Goal: Task Accomplishment & Management: Use online tool/utility

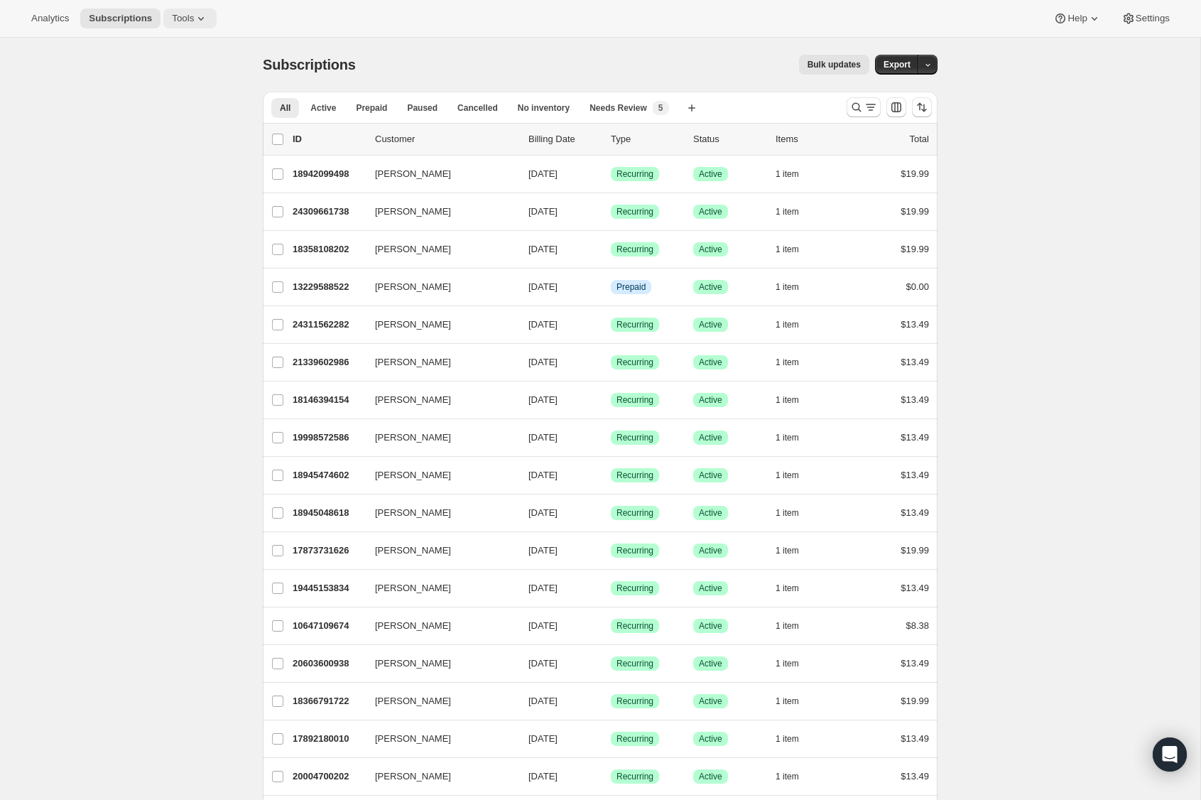
click at [192, 17] on span "Tools" at bounding box center [183, 18] width 22 height 11
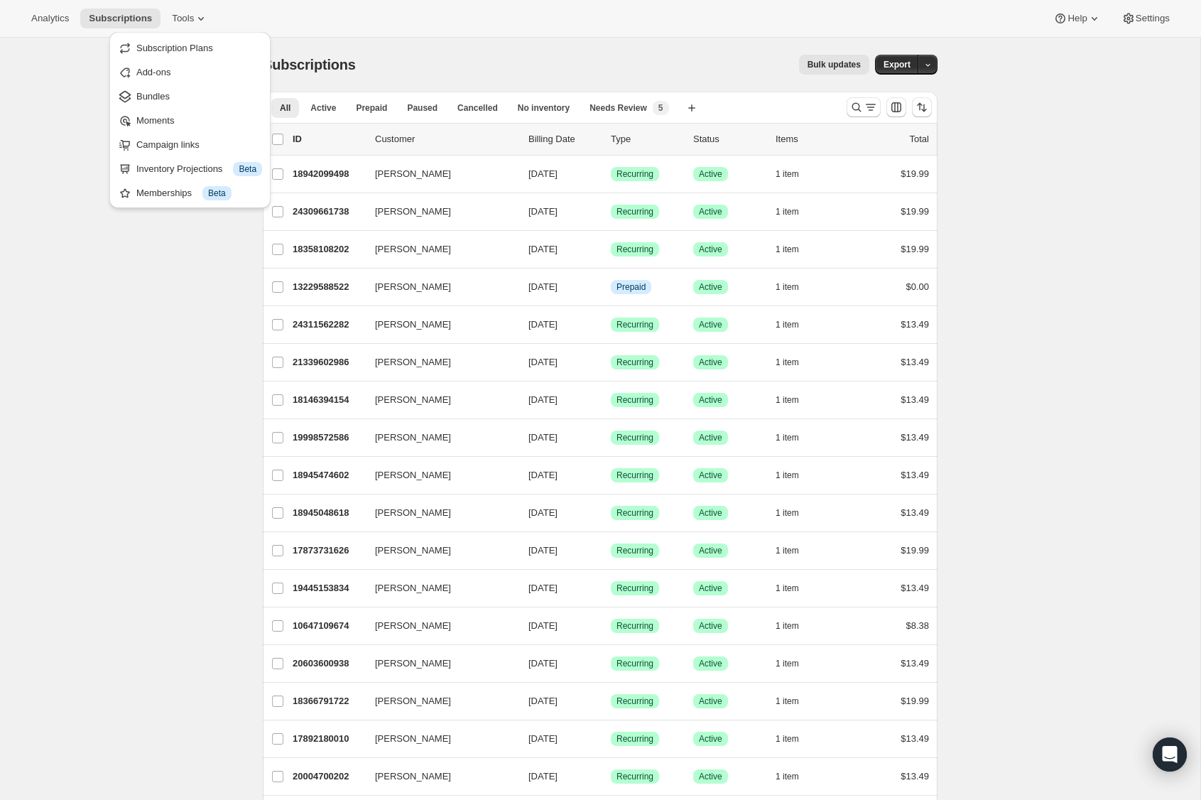
click at [178, 94] on span "Bundles" at bounding box center [199, 97] width 126 height 14
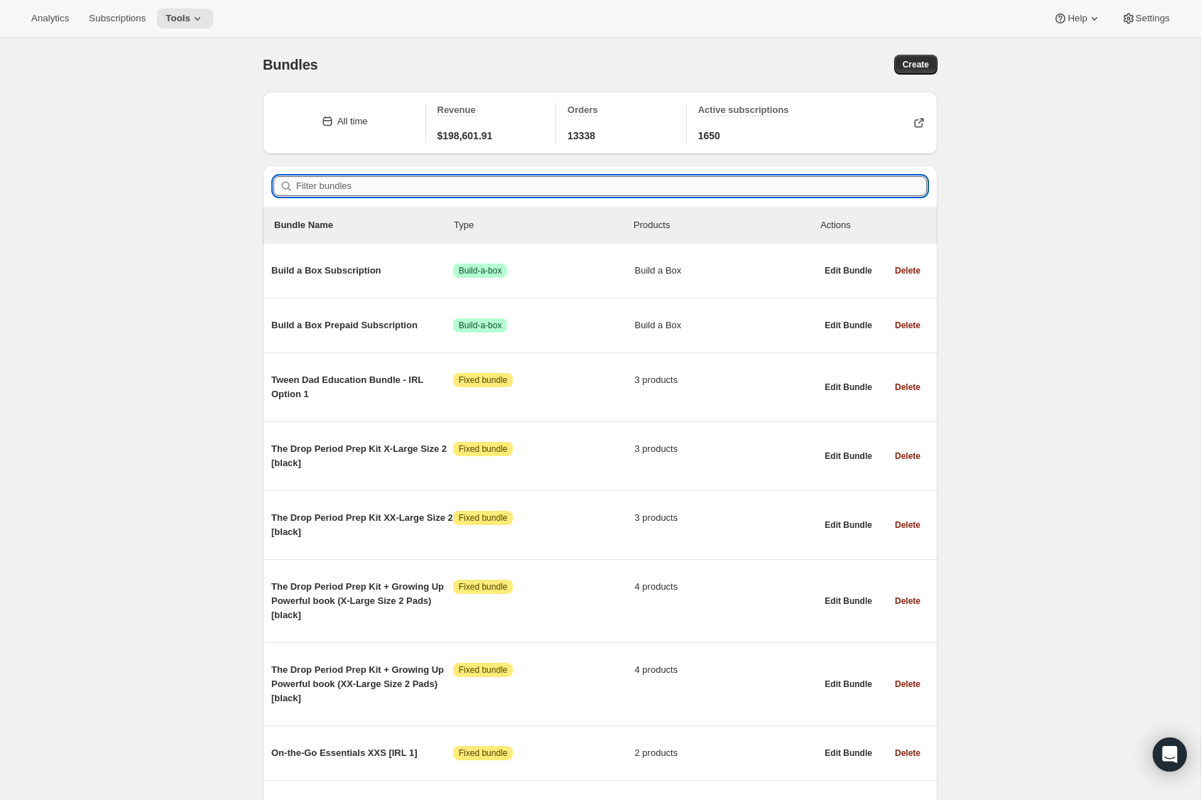
click at [335, 190] on input "Filter bundles" at bounding box center [611, 186] width 631 height 20
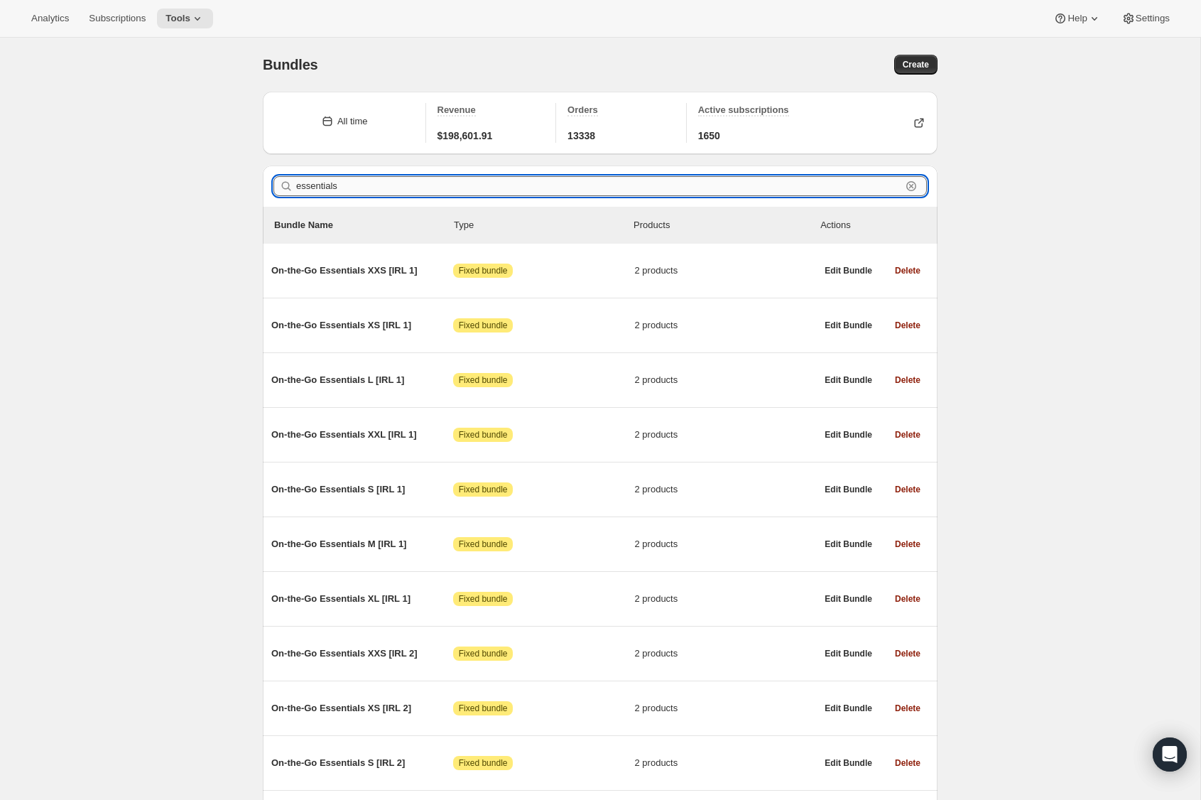
type input "essentials"
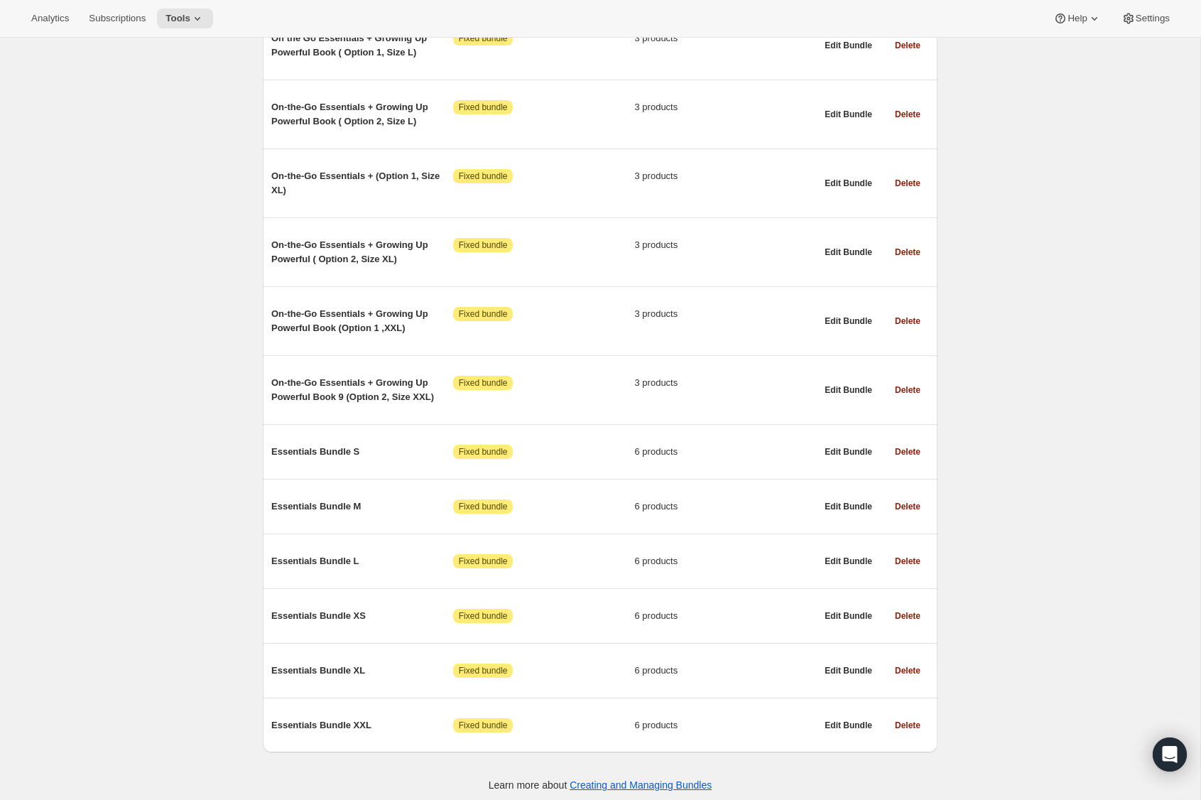
scroll to position [1494, 0]
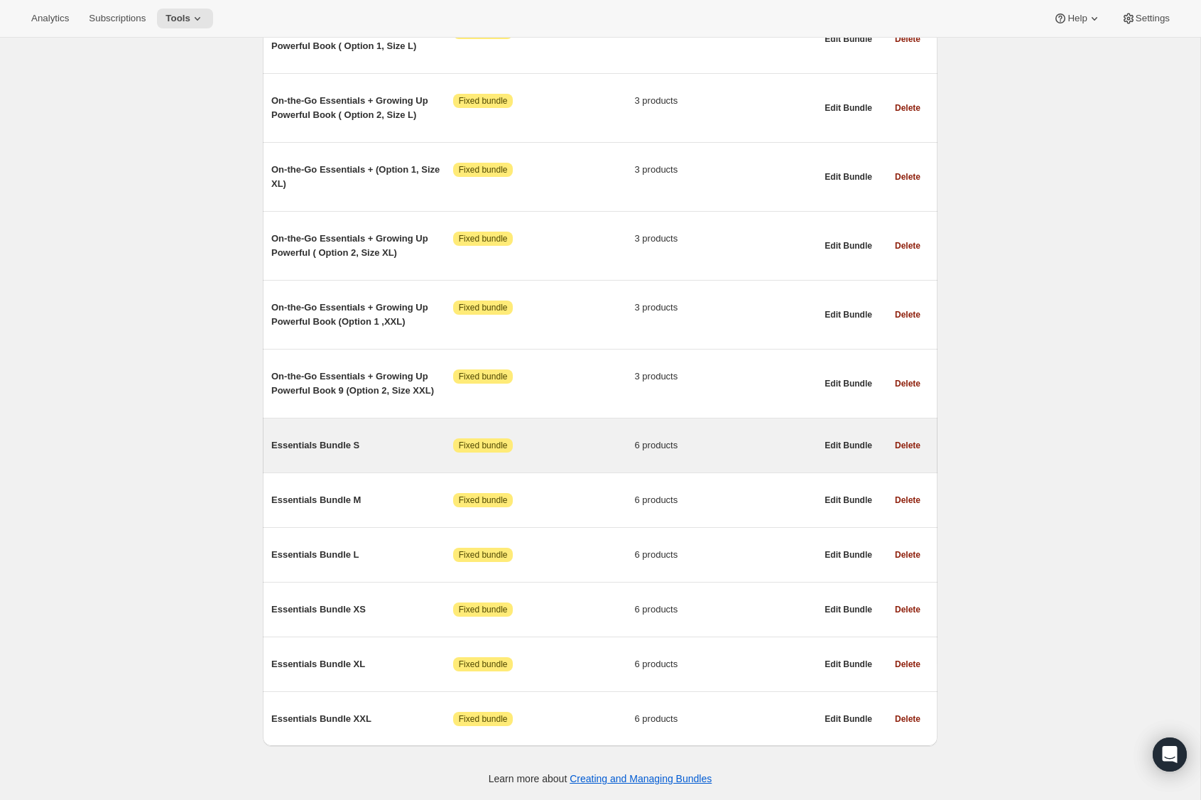
click at [340, 445] on span "Essentials Bundle S" at bounding box center [362, 445] width 182 height 14
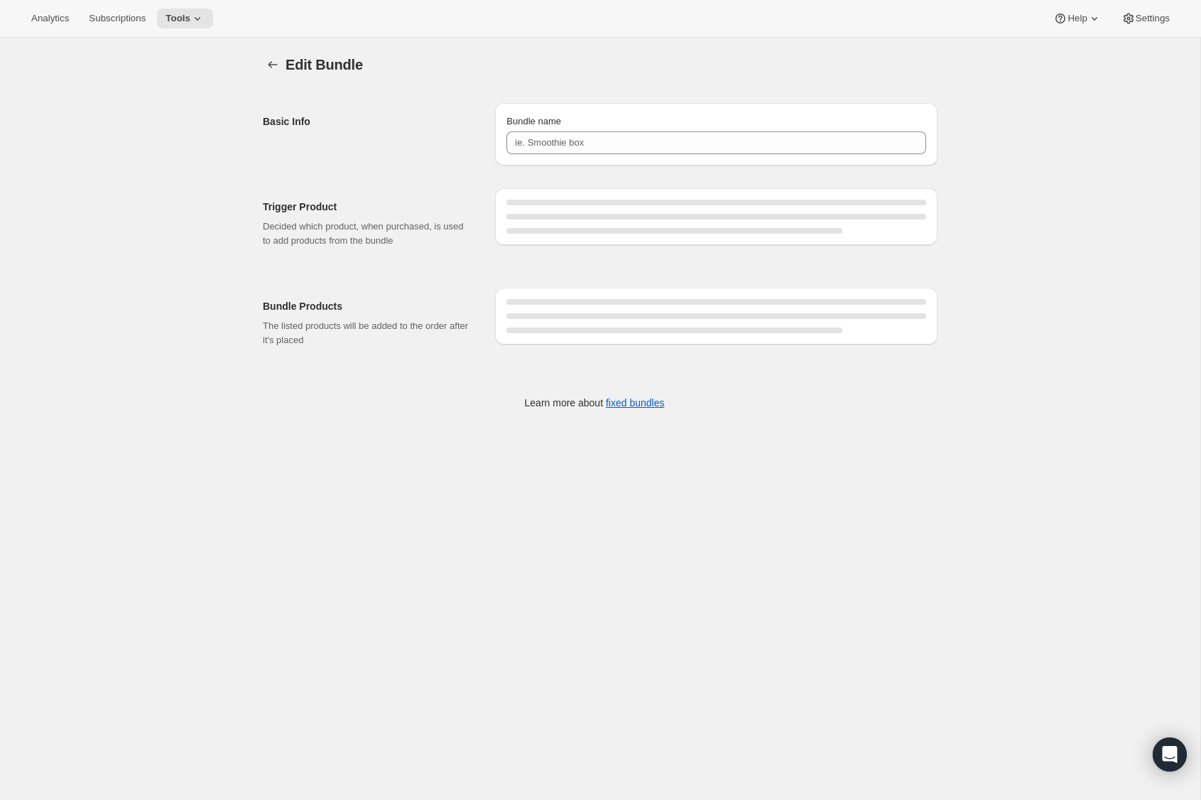
type input "Essentials Bundle S"
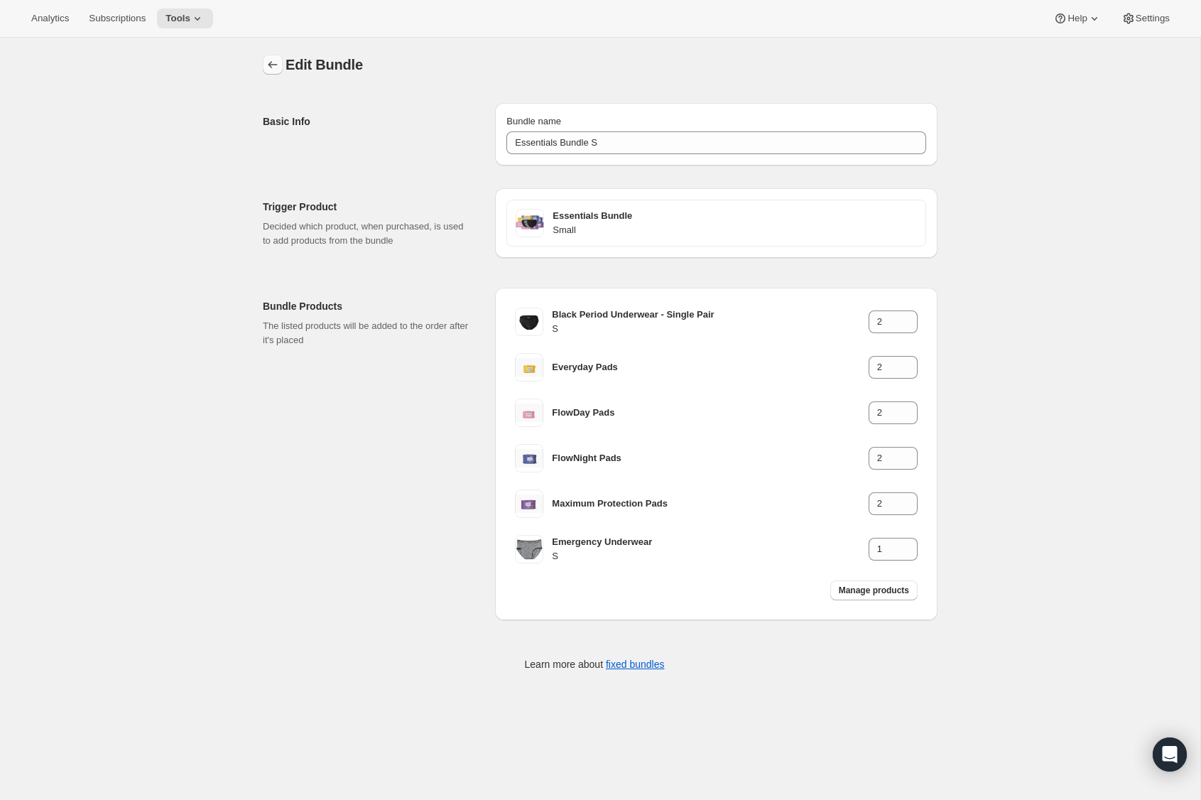
click at [274, 60] on icon "Bundles" at bounding box center [273, 65] width 14 height 14
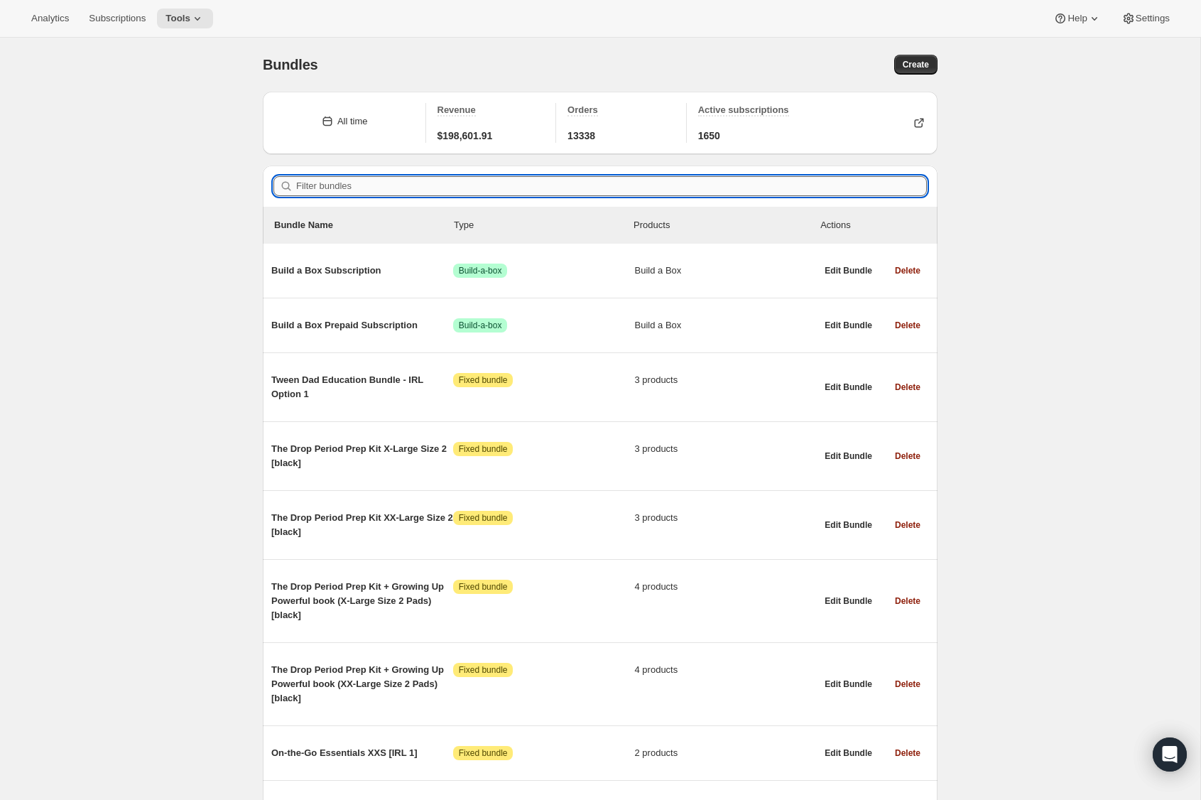
click at [352, 180] on input "Filter bundles" at bounding box center [611, 186] width 631 height 20
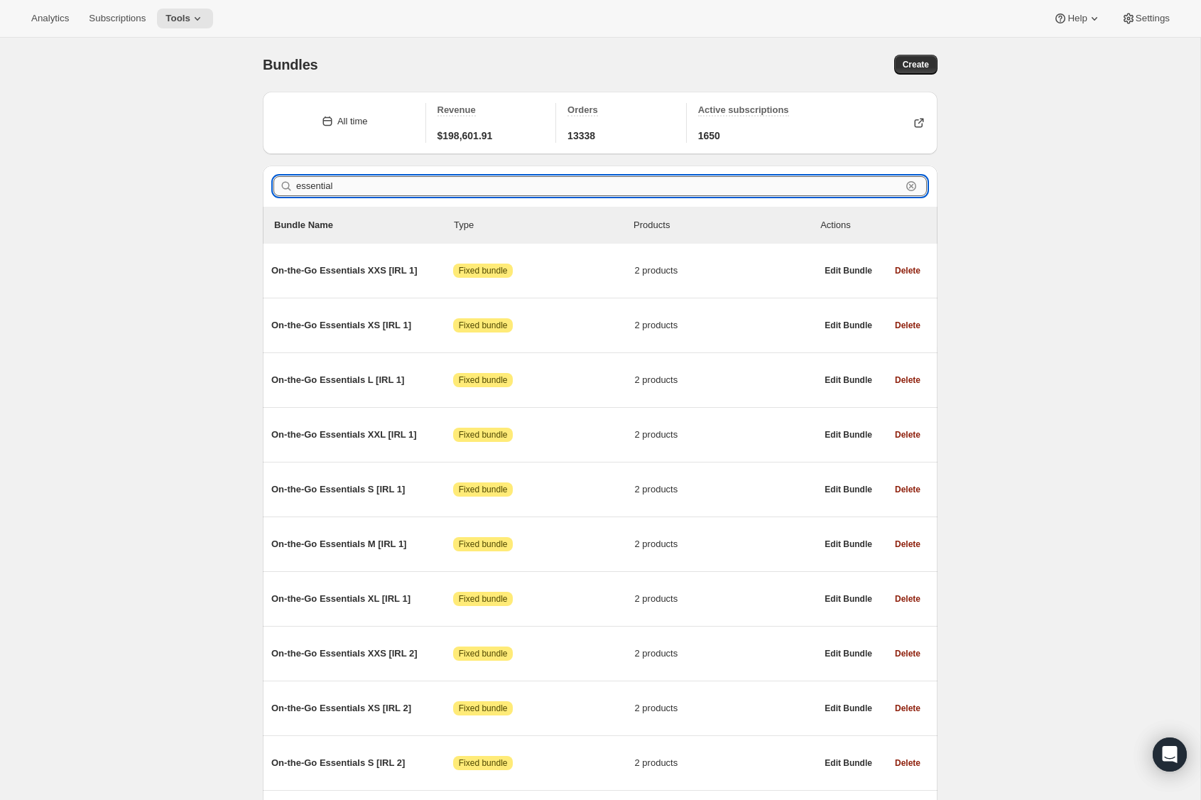
type input "essential"
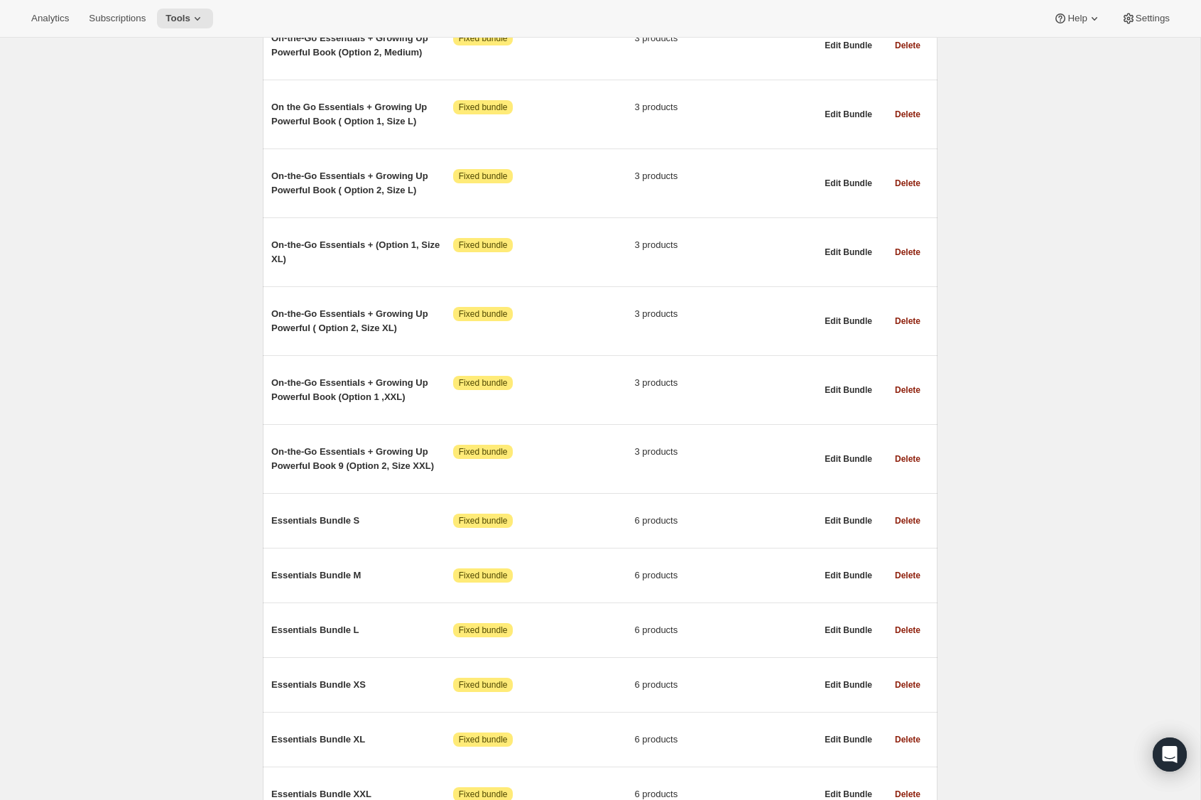
scroll to position [1563, 0]
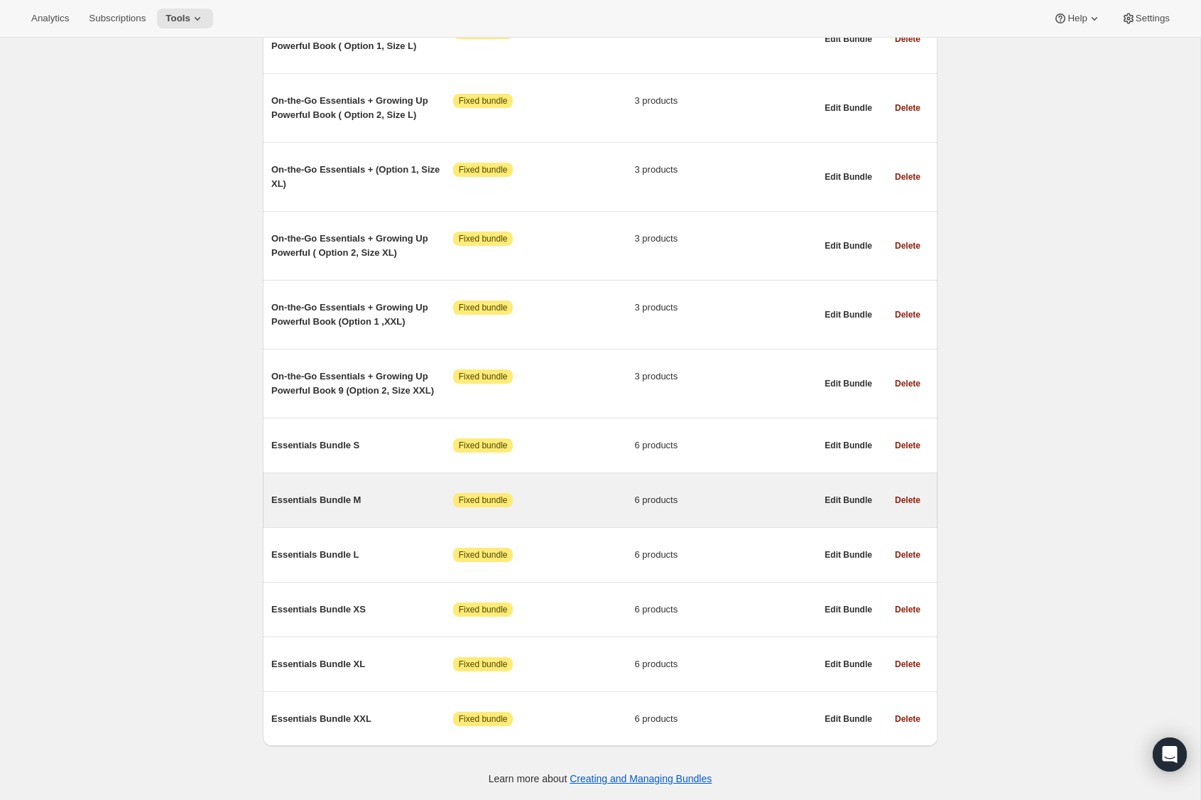
click at [355, 496] on span "Essentials Bundle M" at bounding box center [362, 500] width 182 height 14
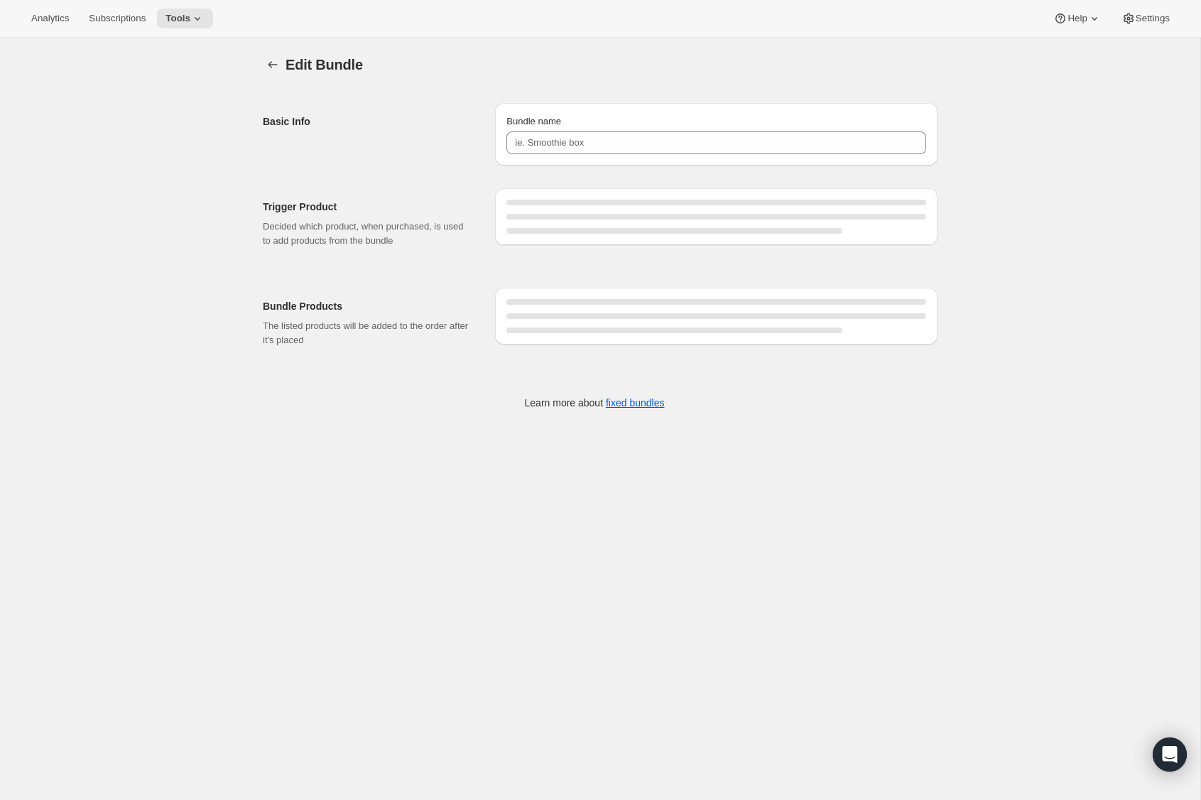
type input "Essentials Bundle M"
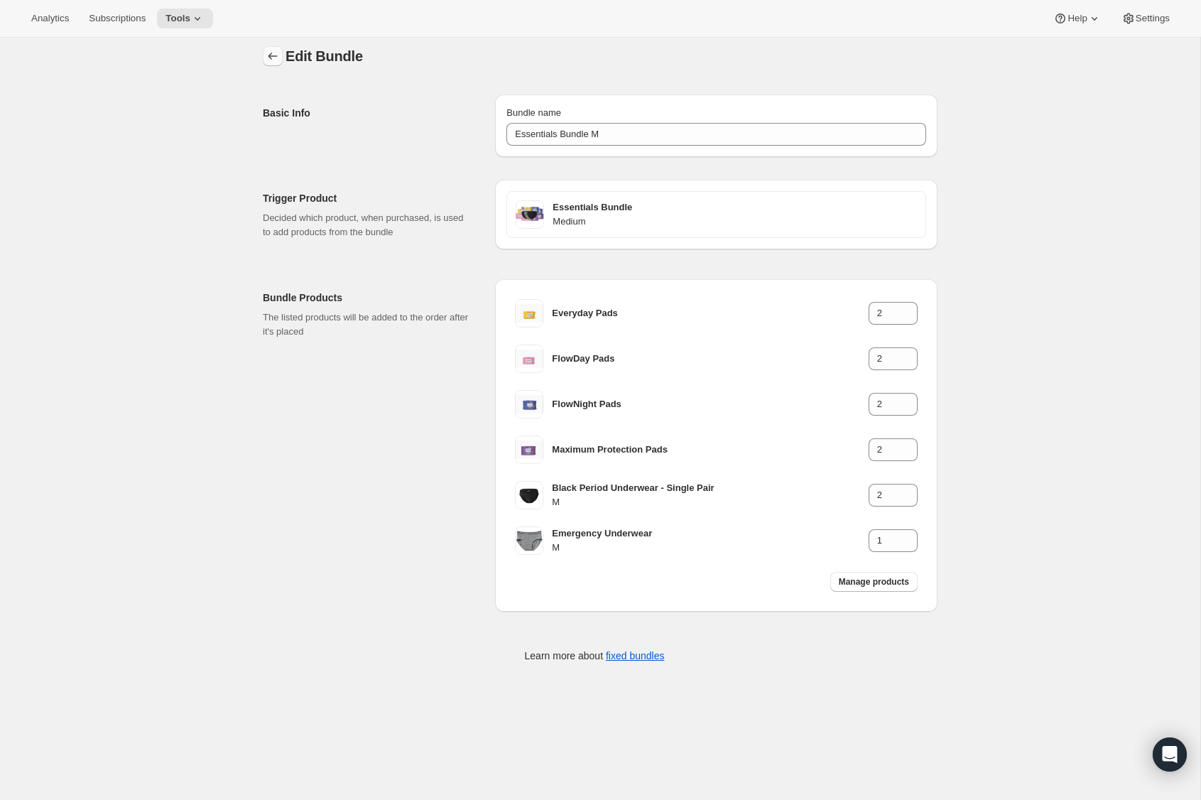
scroll to position [9, 0]
click at [278, 56] on icon "Bundles" at bounding box center [273, 55] width 14 height 14
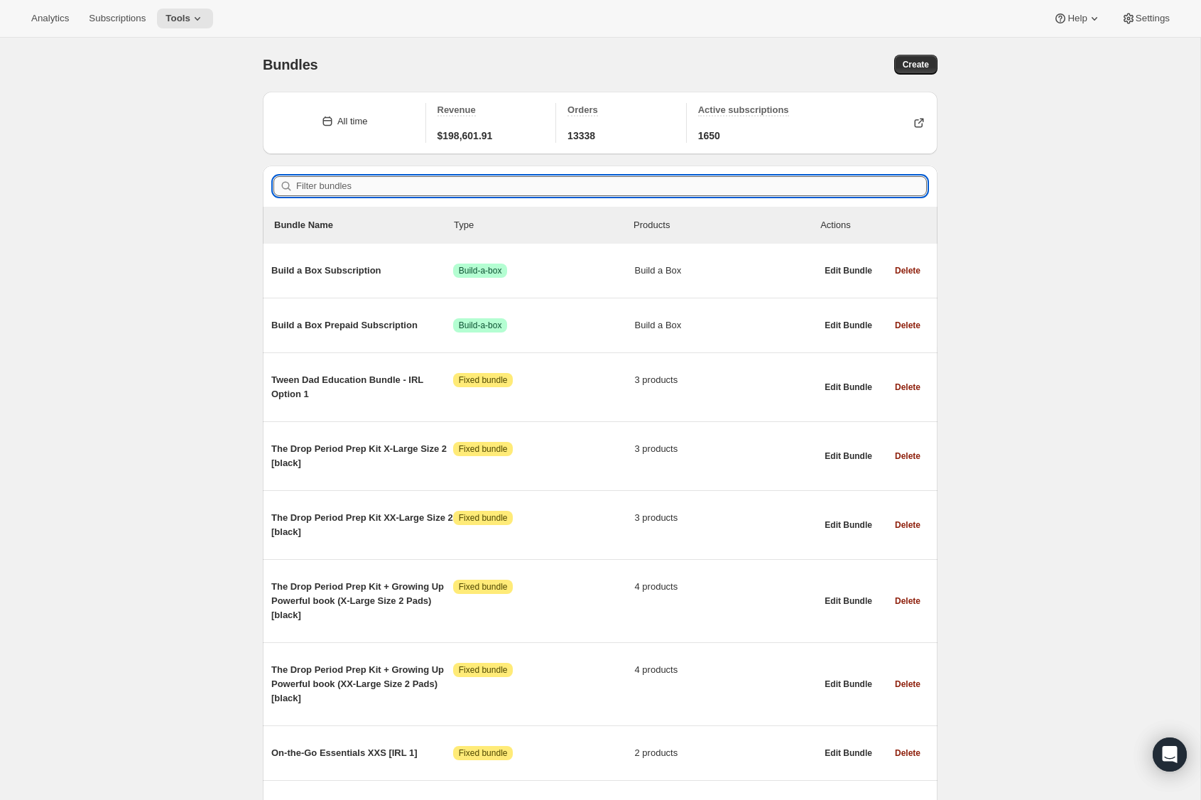
click at [376, 190] on input "Filter bundles" at bounding box center [611, 186] width 631 height 20
paste input "essential"
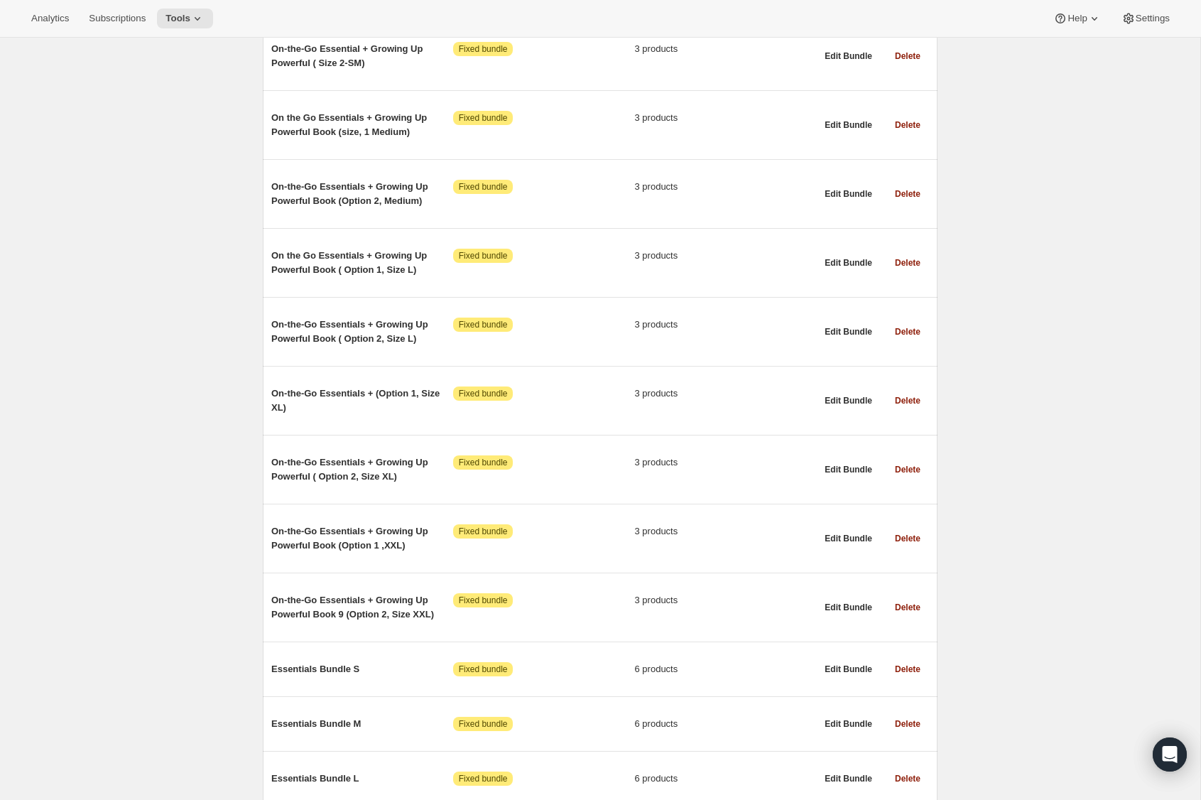
scroll to position [1563, 0]
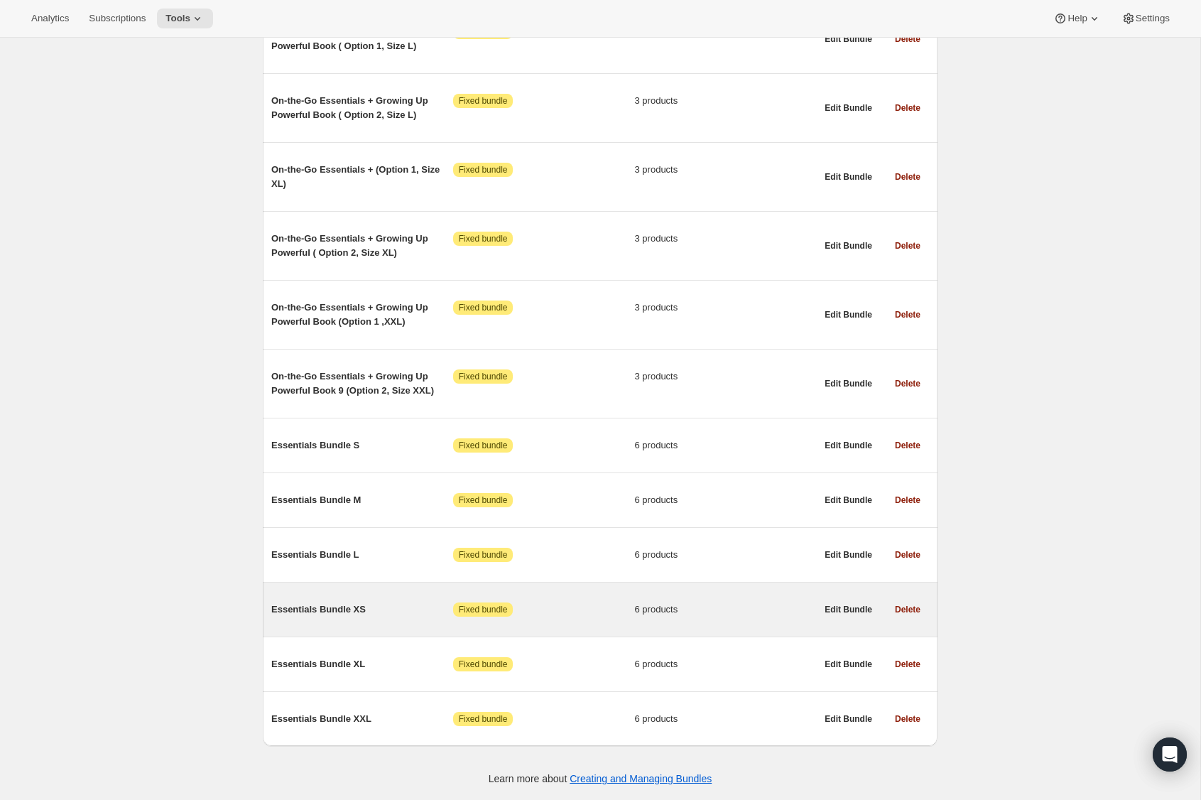
type input "essential"
click at [343, 611] on span "Essentials Bundle XS" at bounding box center [362, 609] width 182 height 14
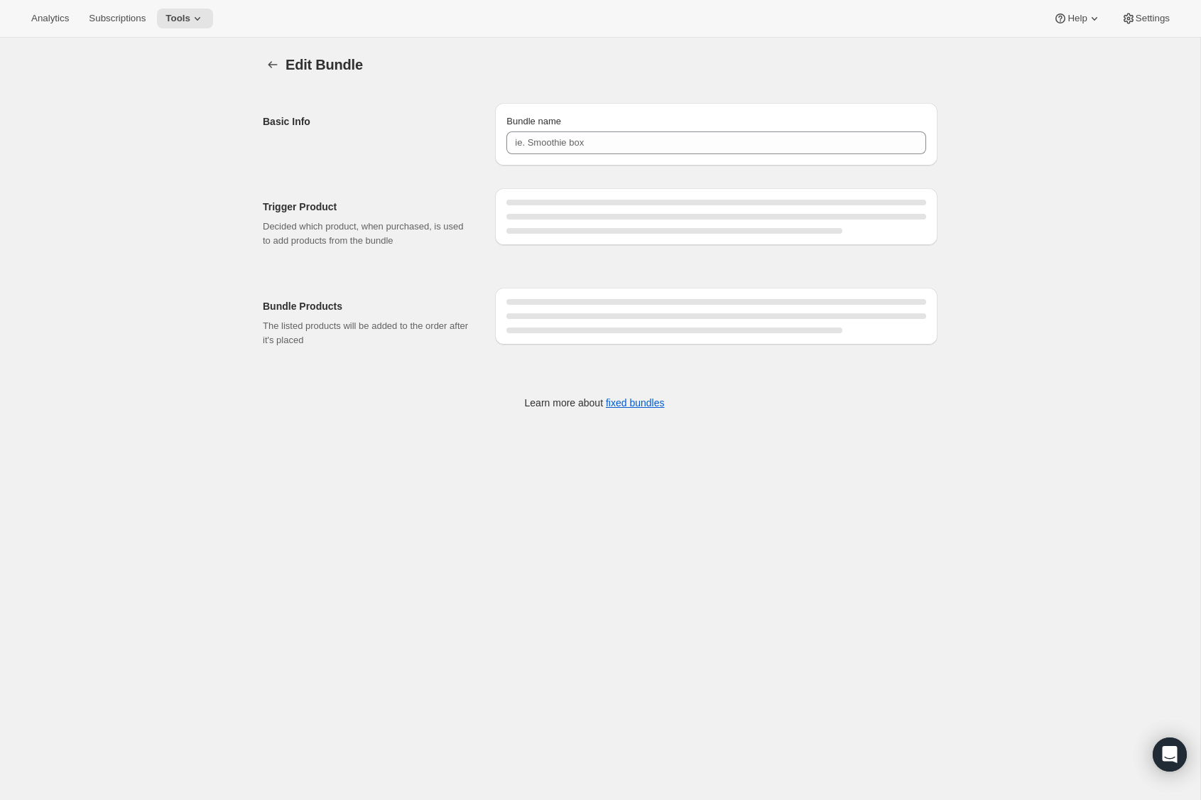
type input "Essentials Bundle XS"
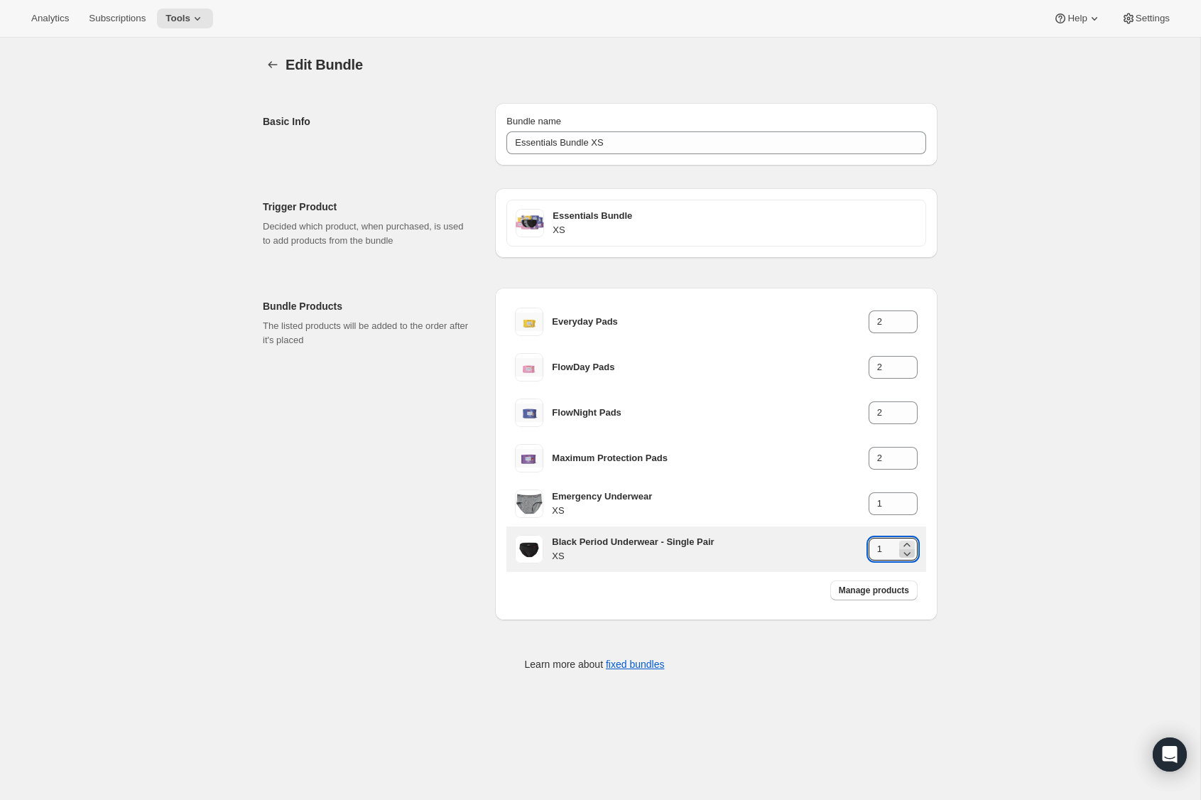
click at [911, 549] on icon at bounding box center [907, 553] width 14 height 14
click at [905, 543] on icon at bounding box center [907, 545] width 14 height 14
type input "2"
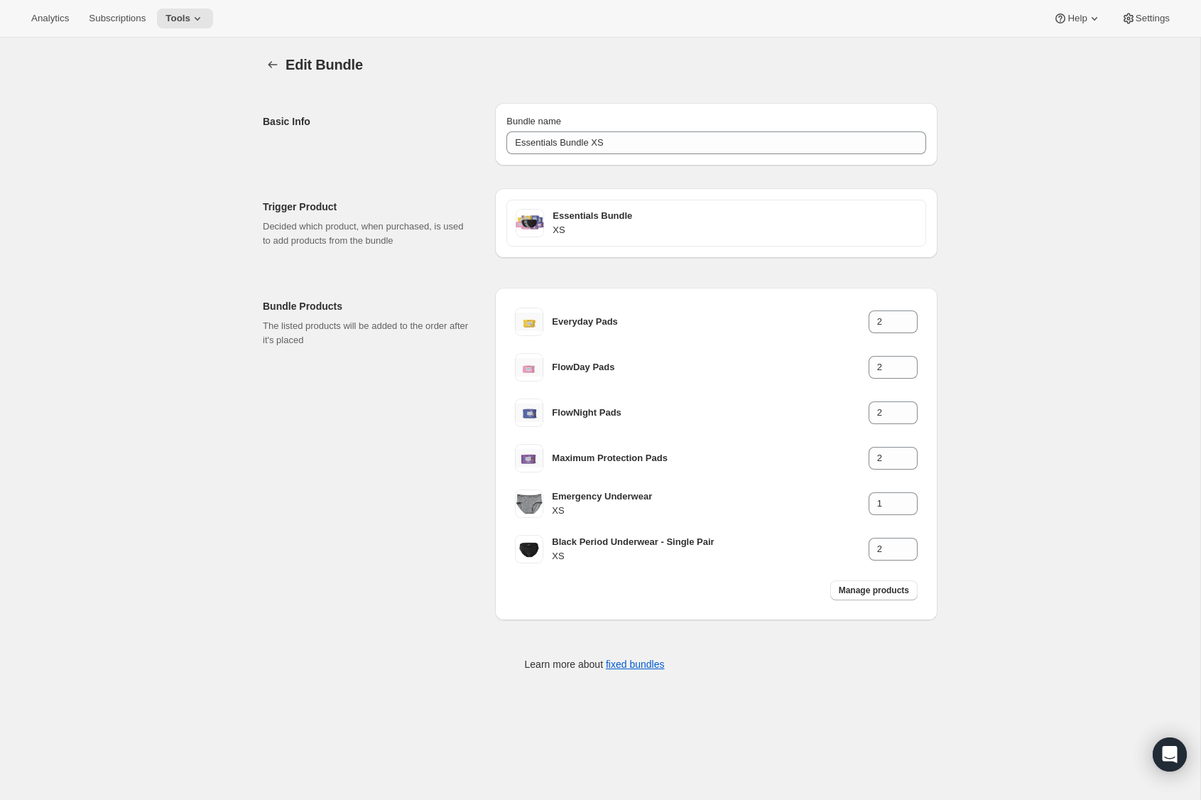
click at [985, 509] on div "Edit Bundle. This page is ready Edit Bundle Basic Info Bundle name Essentials B…" at bounding box center [600, 372] width 1201 height 669
click at [265, 59] on button "Bundles" at bounding box center [273, 65] width 20 height 20
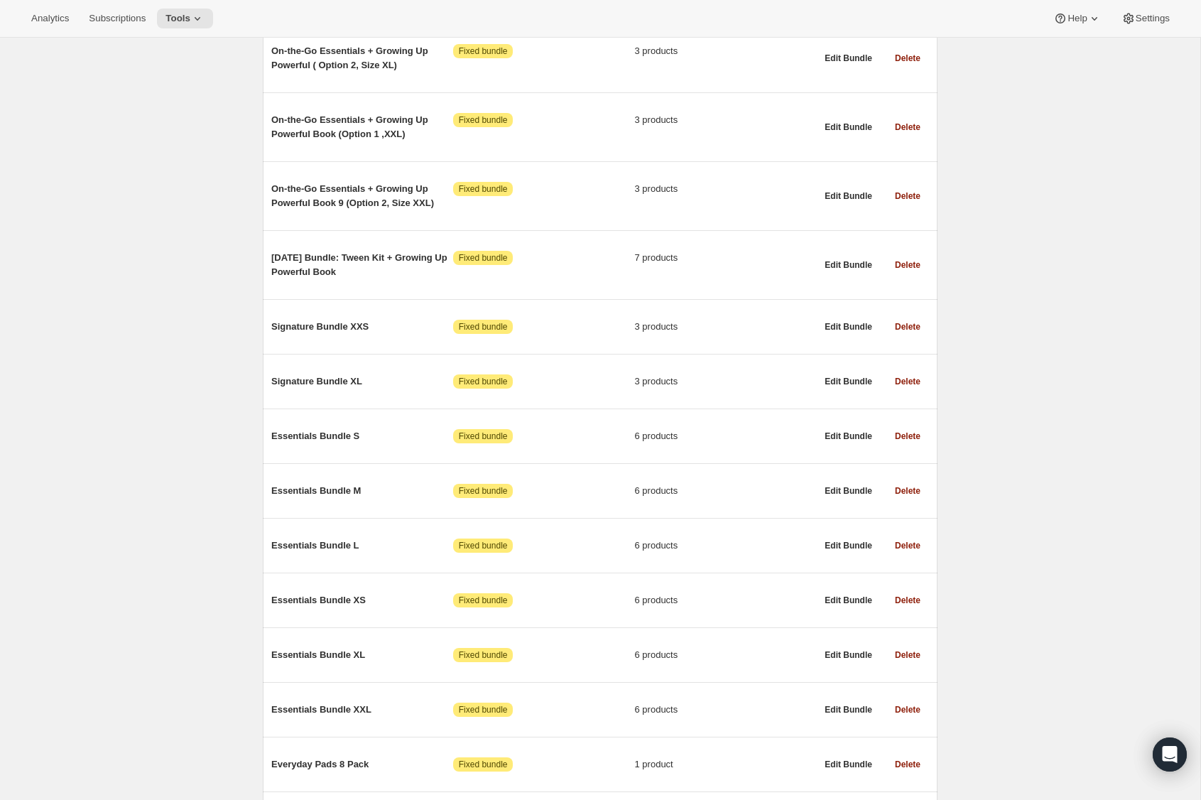
scroll to position [7748, 0]
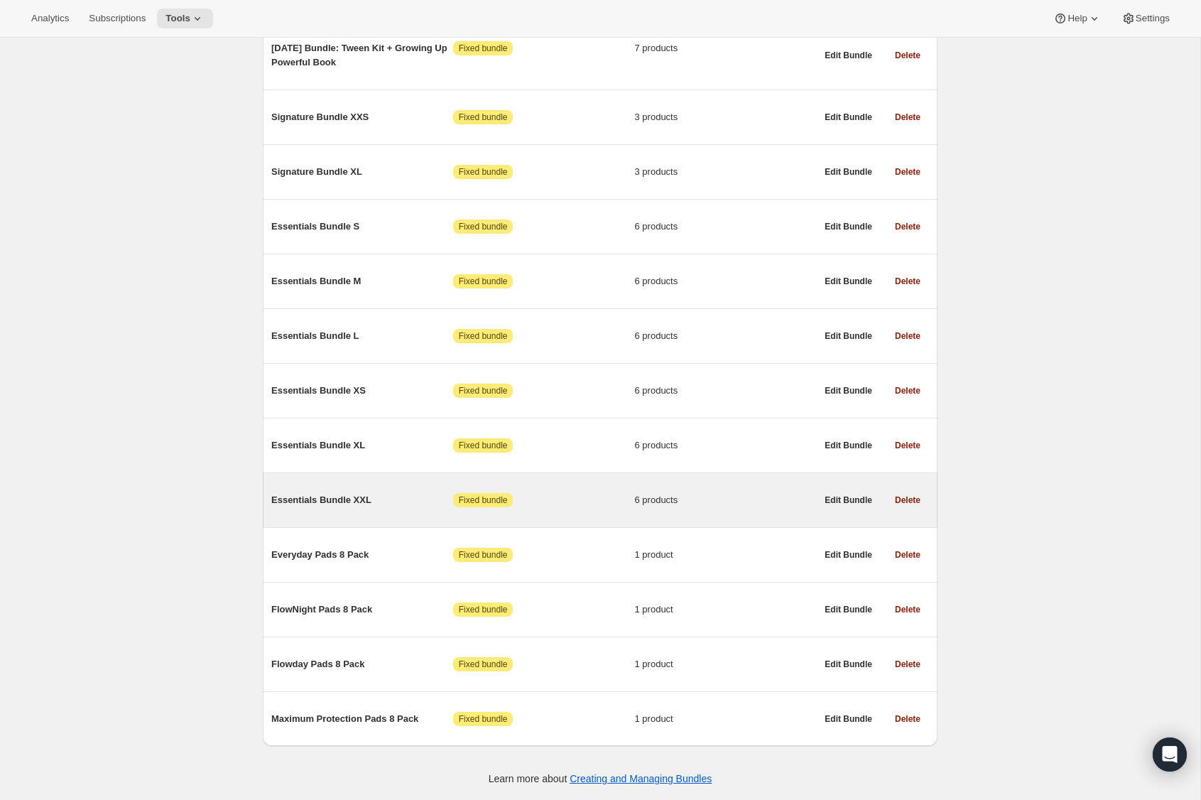
click at [329, 501] on span "Essentials Bundle XXL" at bounding box center [362, 500] width 182 height 14
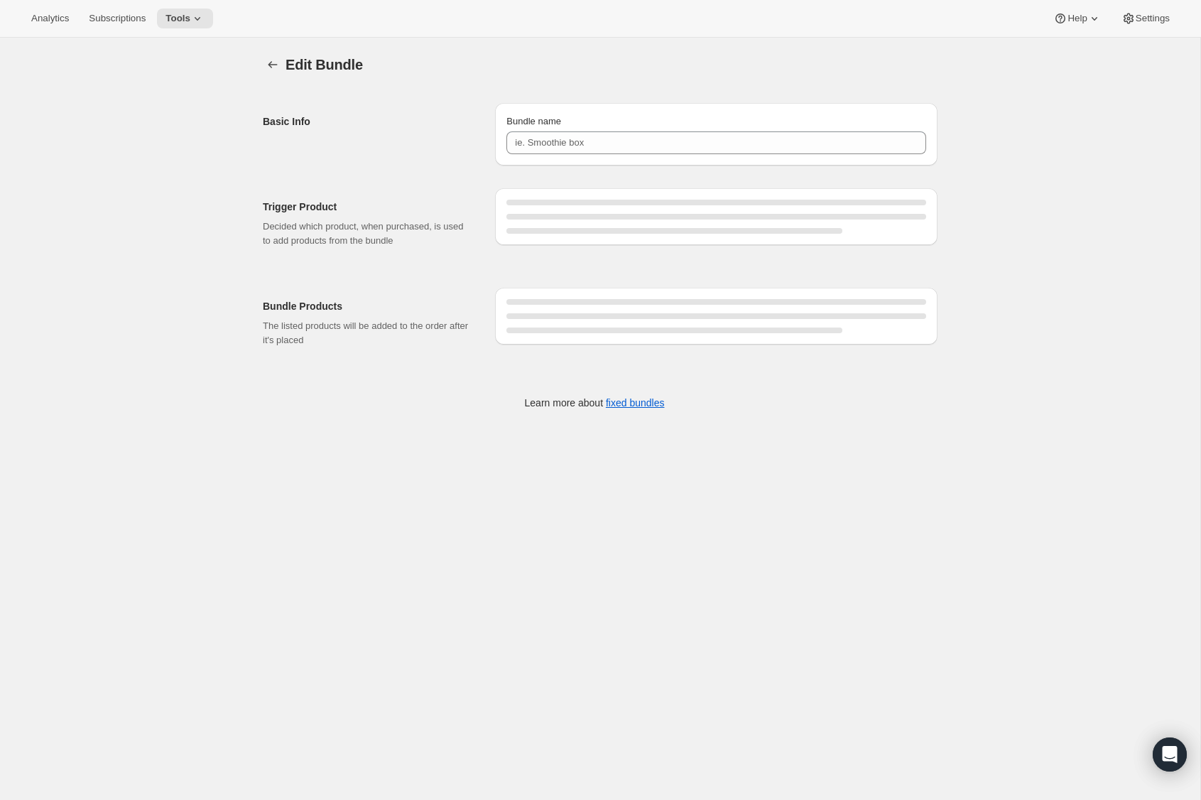
type input "Essentials Bundle XXL"
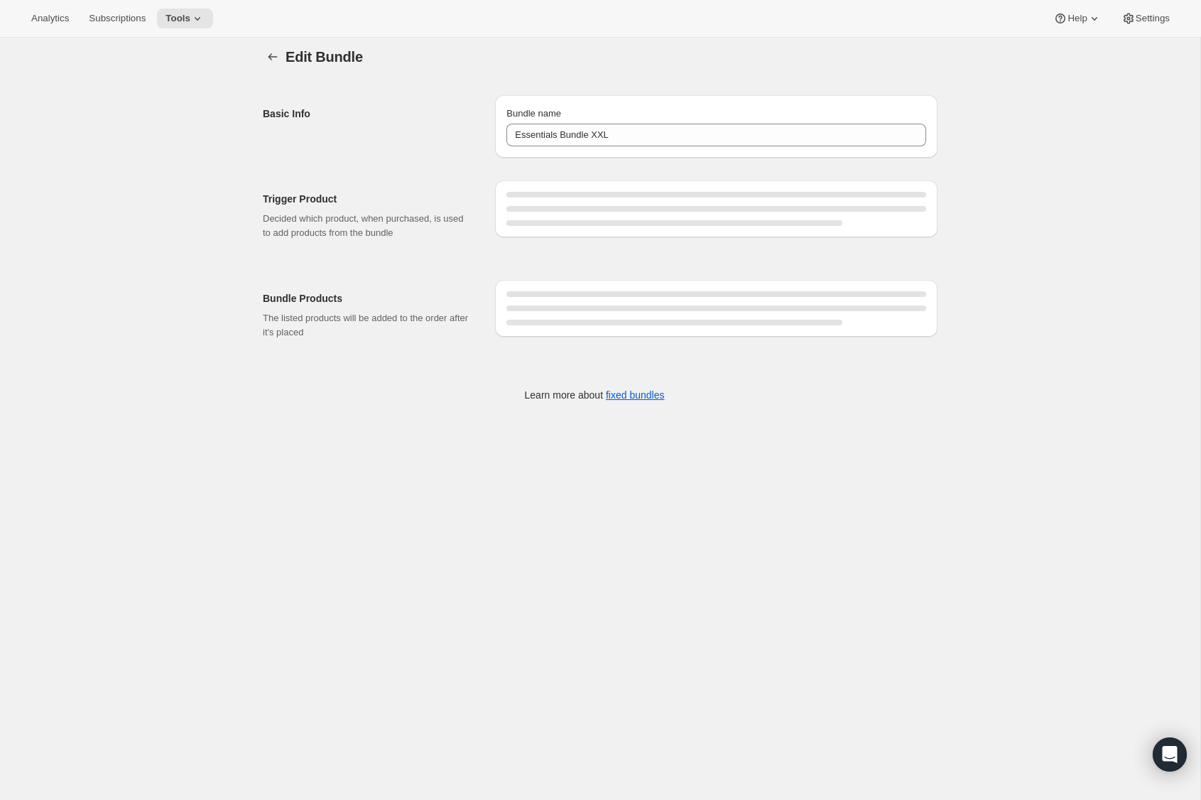
scroll to position [9, 0]
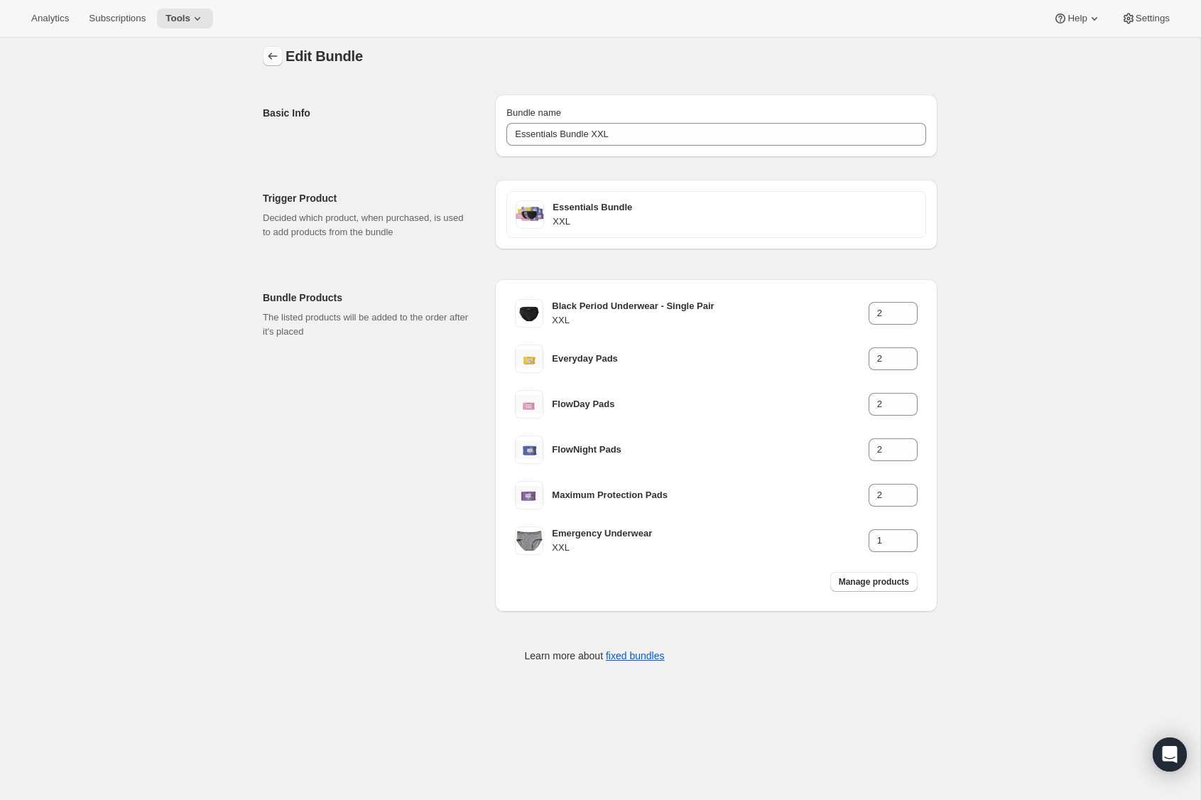
click at [274, 54] on icon "Bundles" at bounding box center [273, 56] width 14 height 14
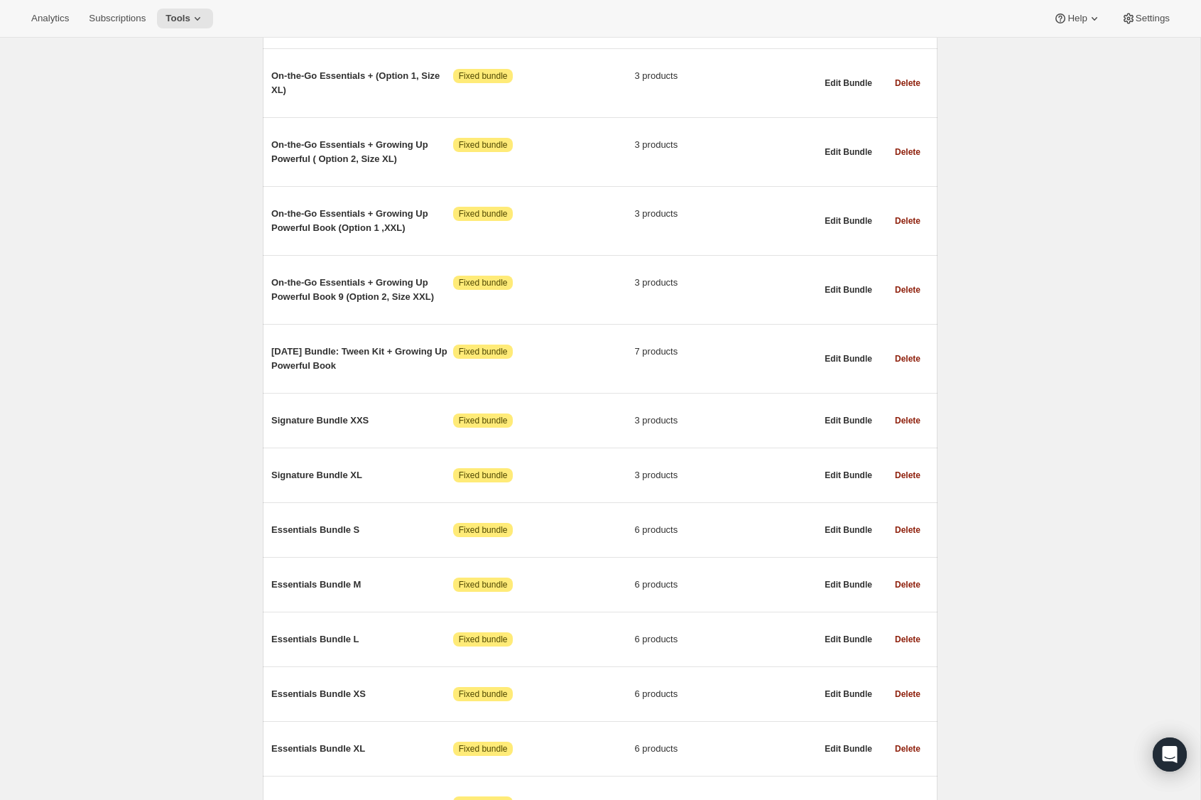
scroll to position [7748, 0]
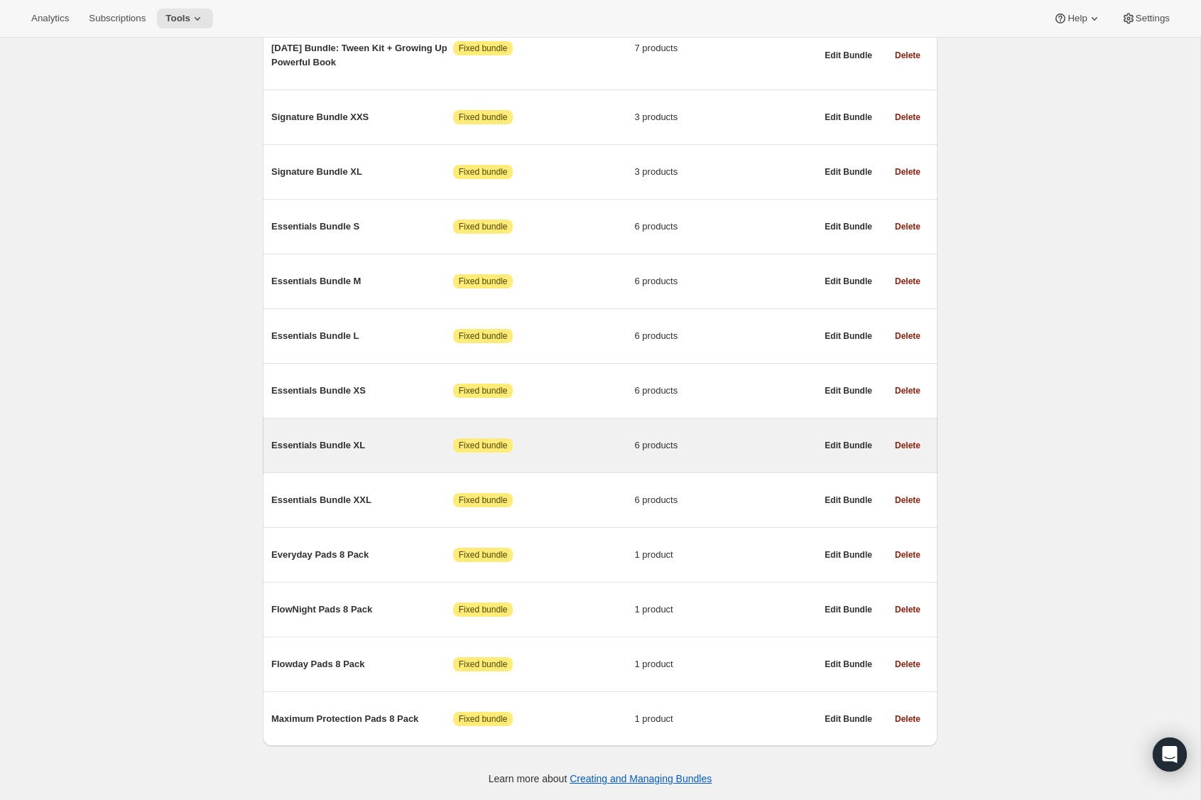
click at [333, 438] on span "Essentials Bundle XL" at bounding box center [362, 445] width 182 height 14
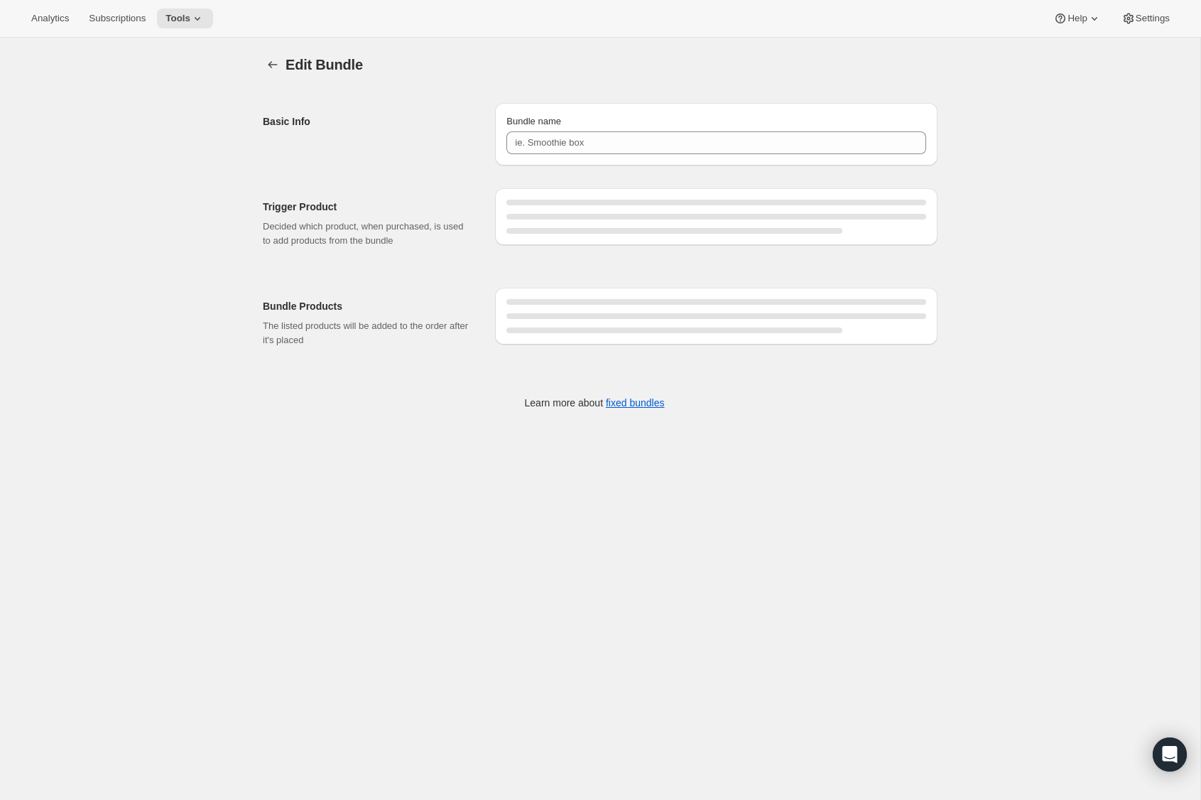
type input "Essentials Bundle XL"
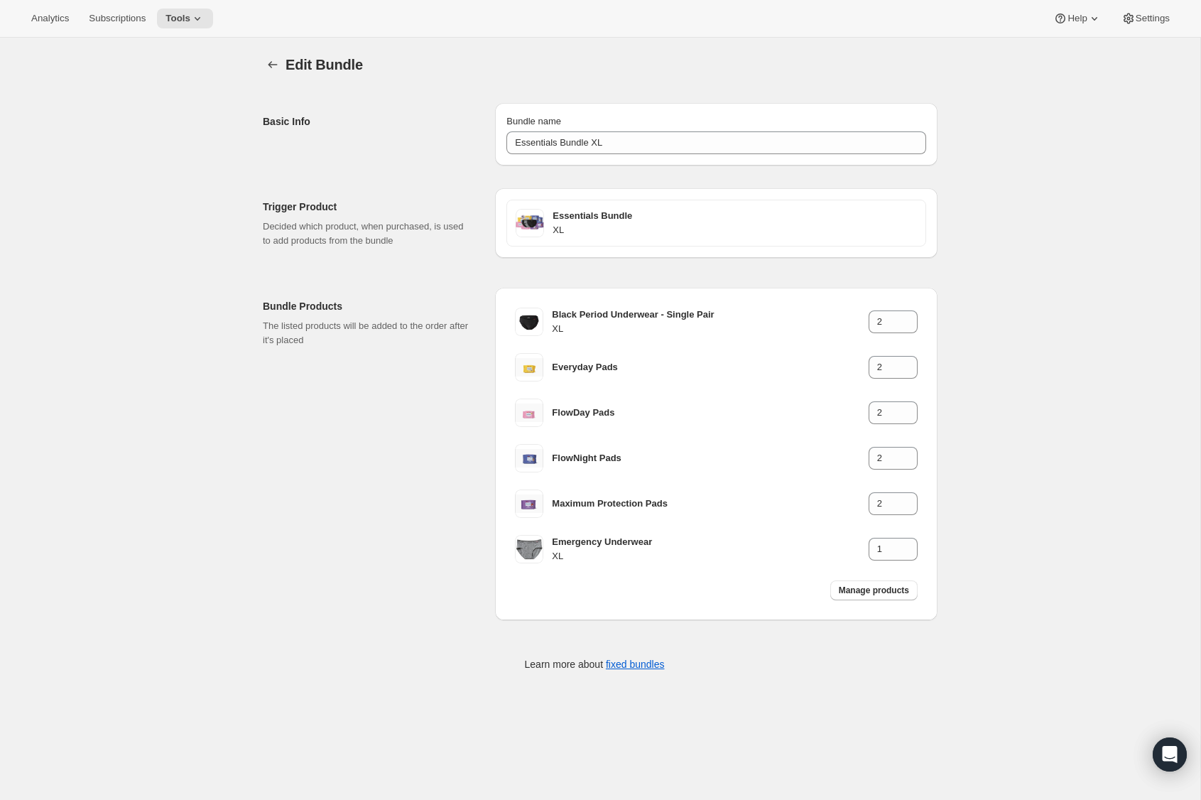
click at [270, 53] on div "Edit Bundle. This page is ready Edit Bundle" at bounding box center [600, 65] width 675 height 54
click at [271, 61] on icon "Bundles" at bounding box center [273, 65] width 14 height 14
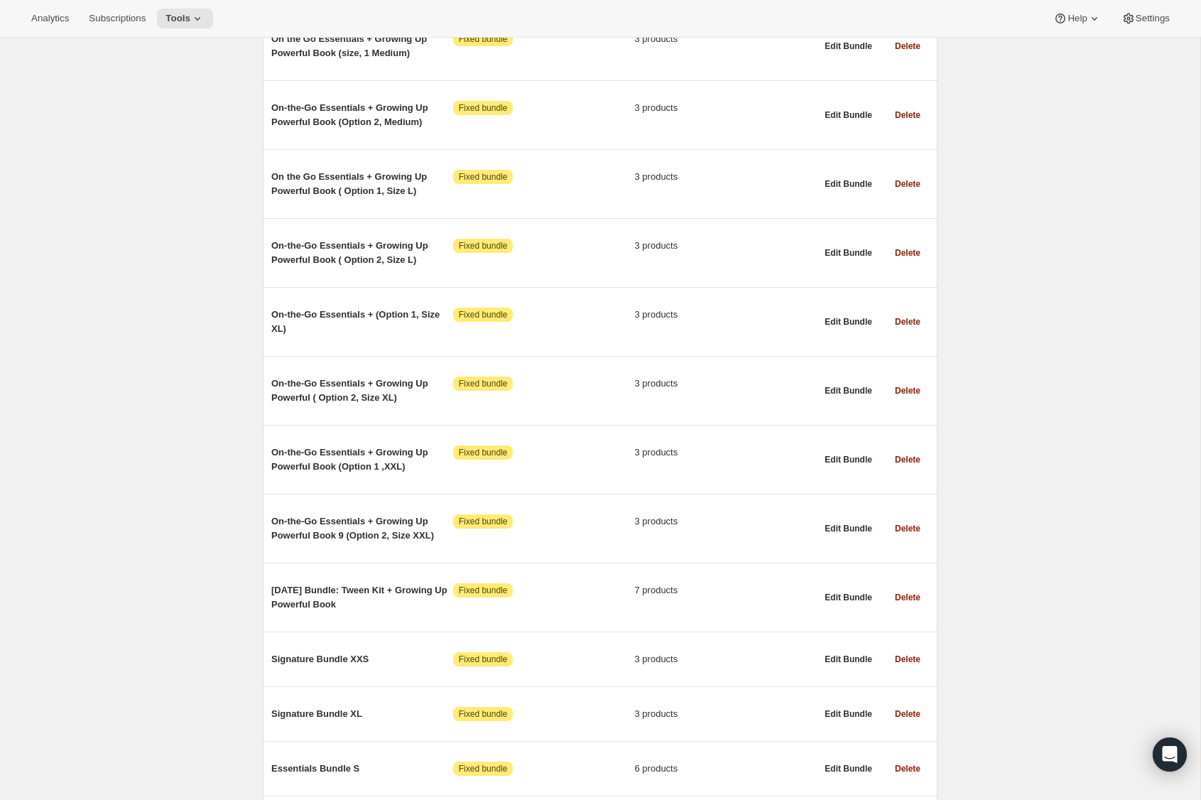
scroll to position [7748, 0]
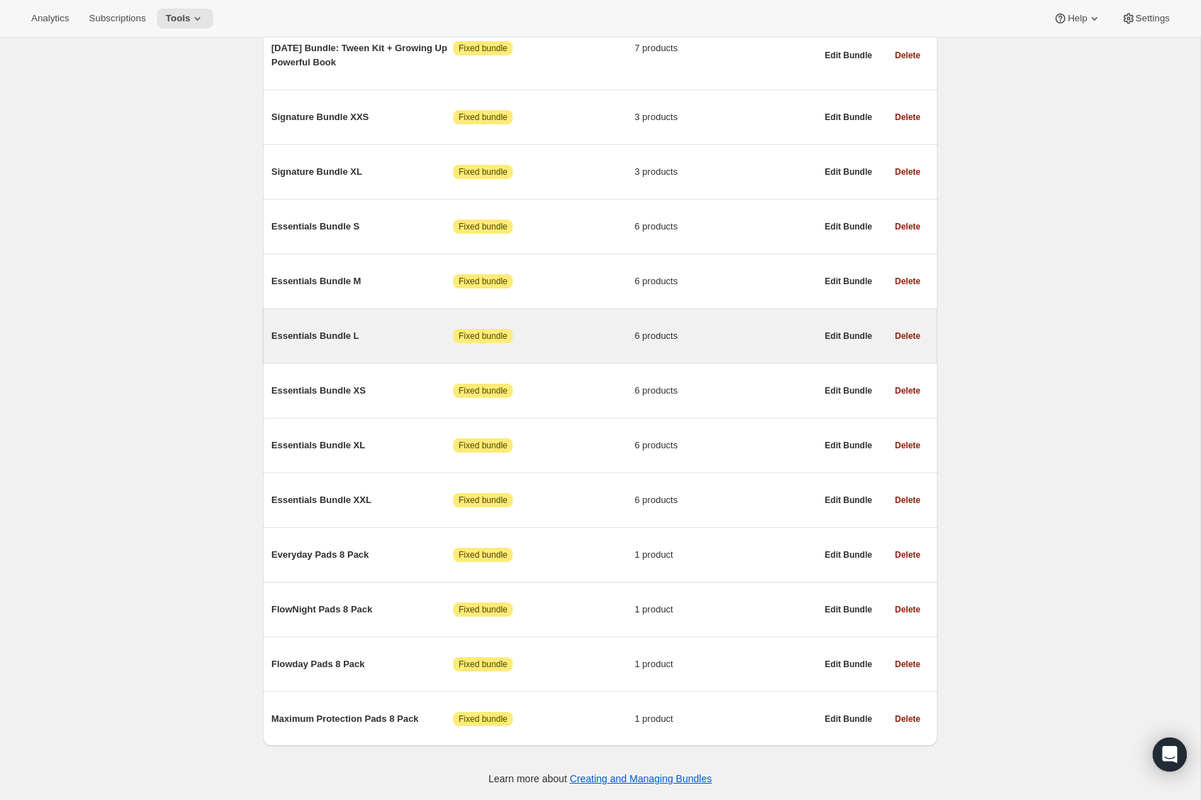
click at [328, 330] on span "Essentials Bundle L" at bounding box center [362, 336] width 182 height 14
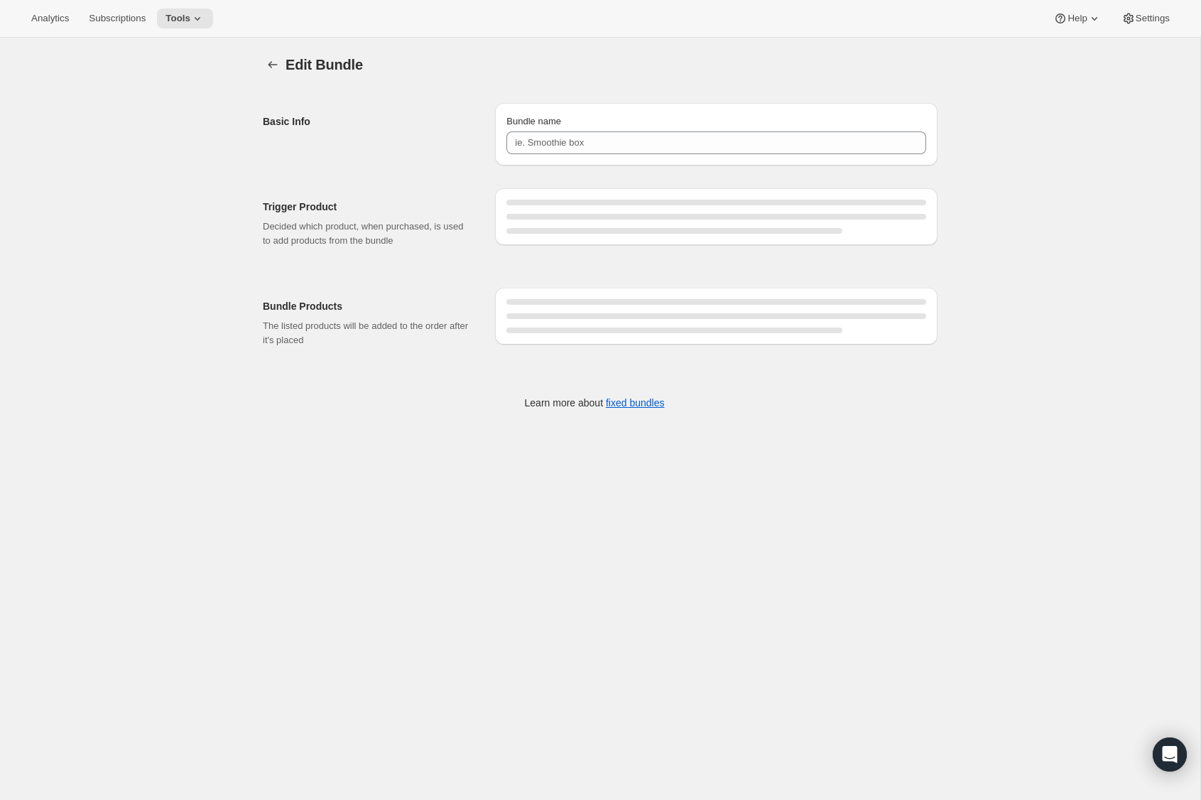
type input "Essentials Bundle L"
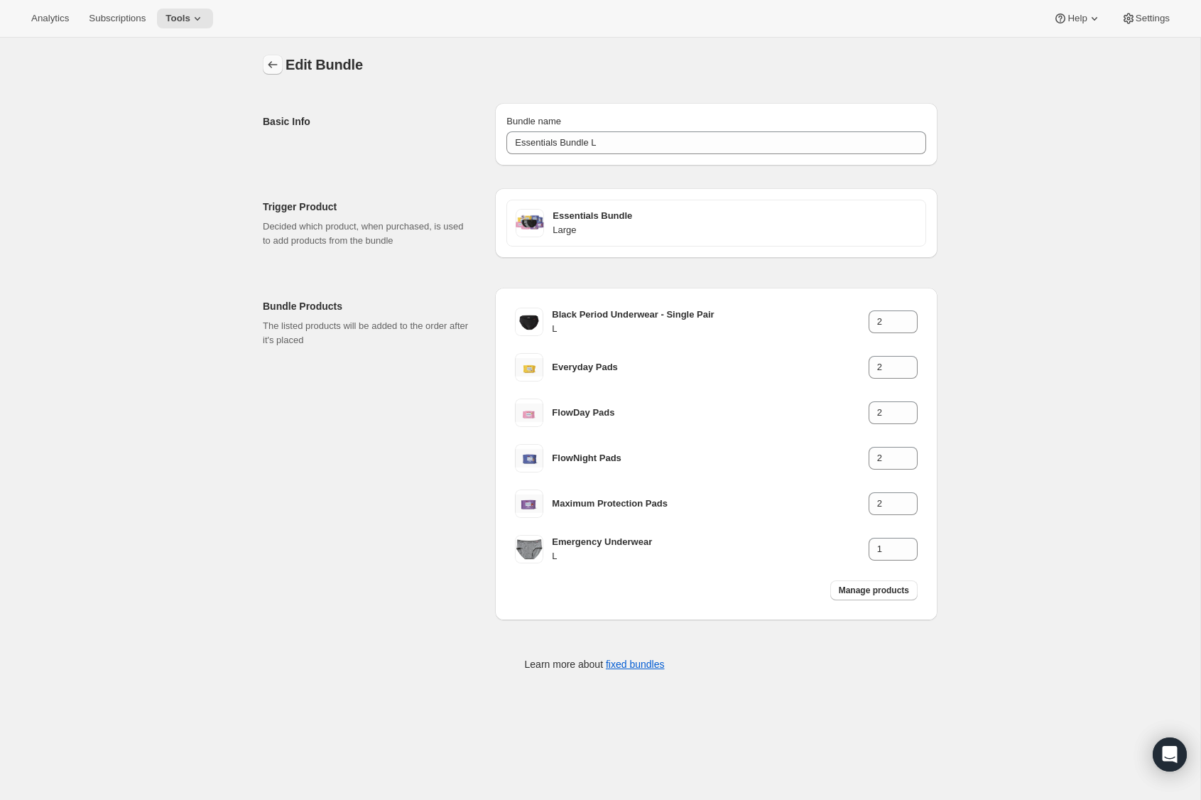
click at [269, 62] on icon "Bundles" at bounding box center [273, 65] width 14 height 14
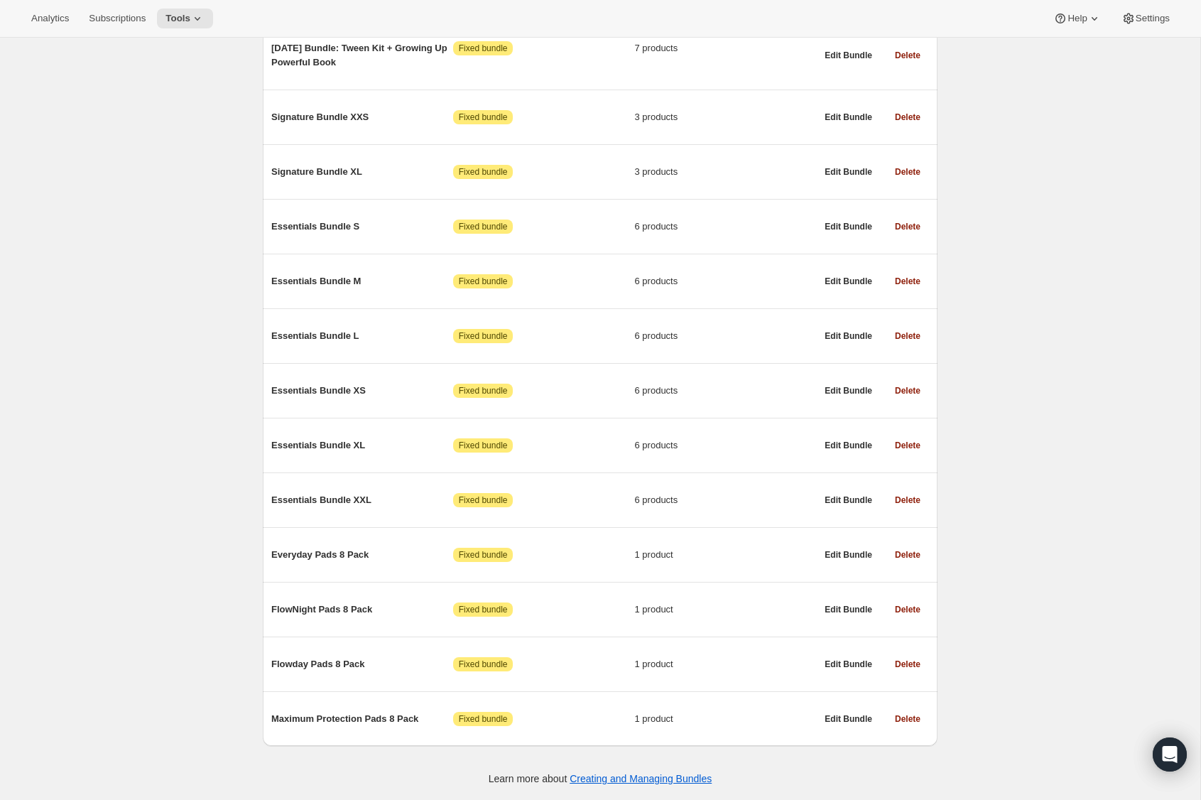
scroll to position [7748, 0]
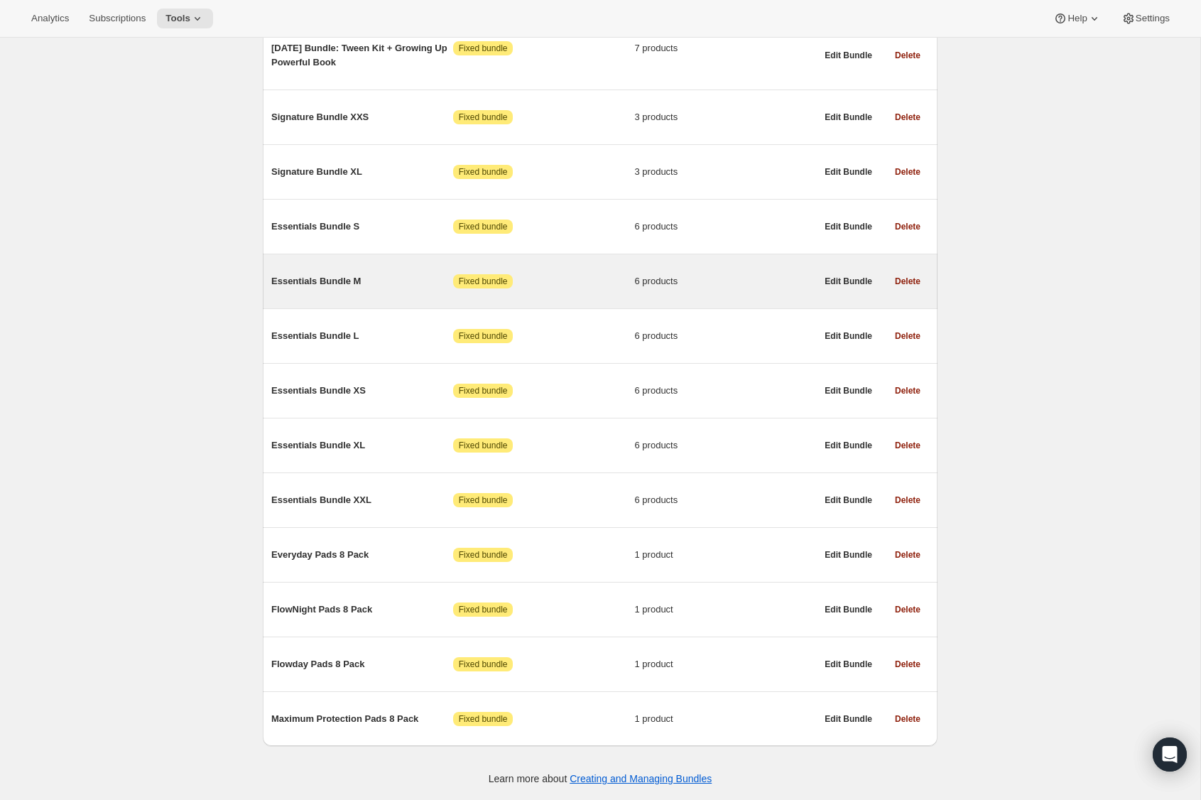
click at [337, 284] on span "Essentials Bundle M" at bounding box center [362, 281] width 182 height 14
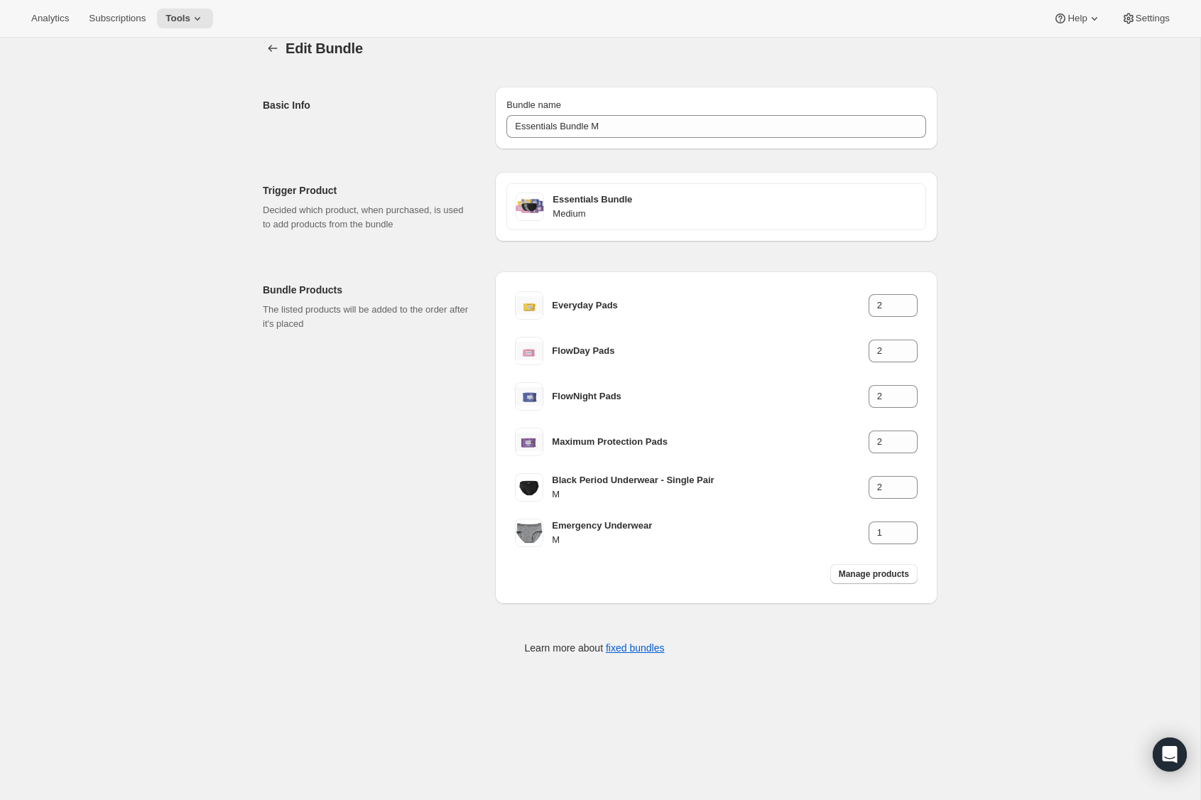
scroll to position [19, 0]
click at [274, 44] on icon "Bundles" at bounding box center [273, 45] width 14 height 14
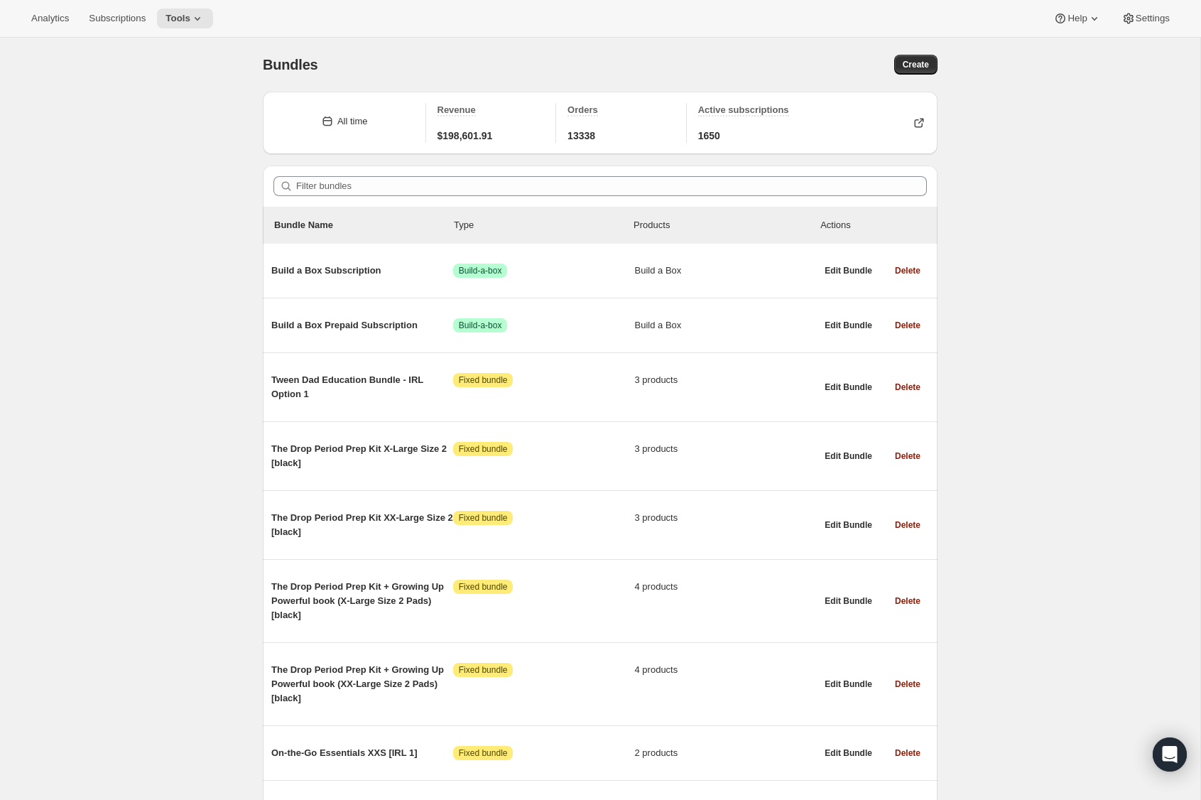
click at [345, 175] on div "Filter bundles" at bounding box center [600, 186] width 675 height 41
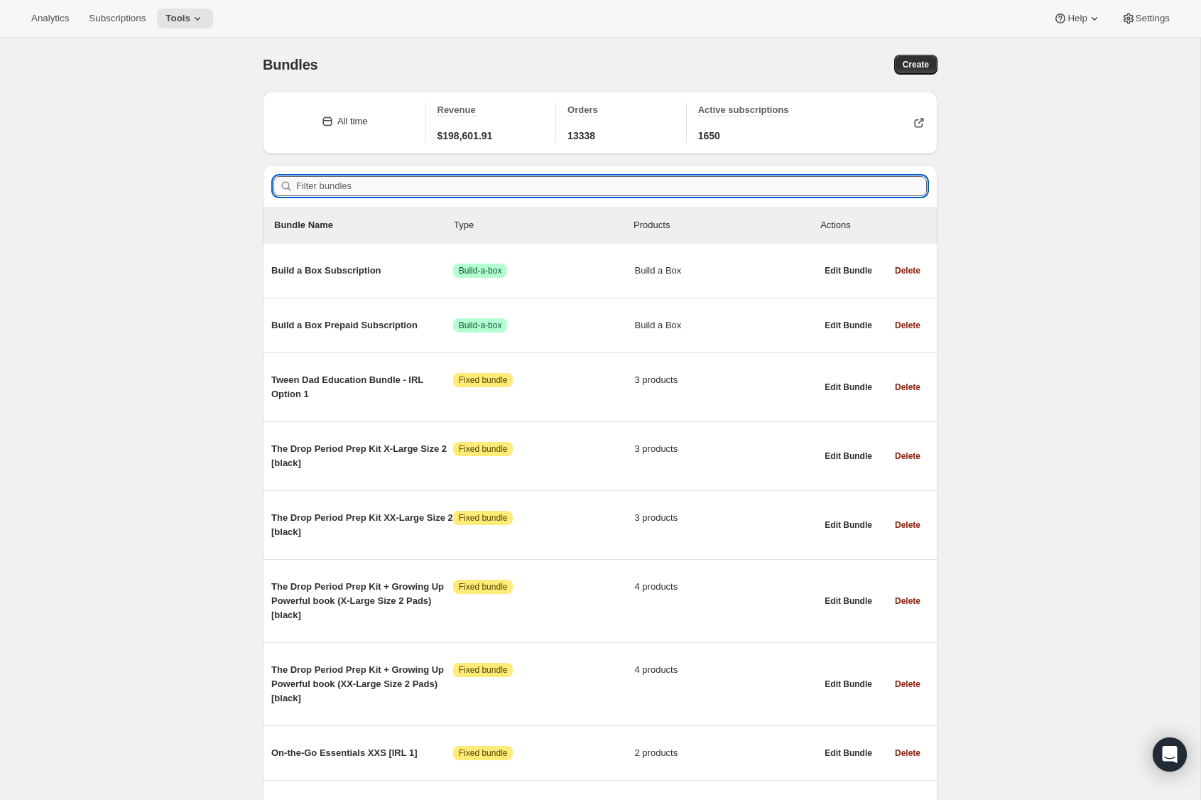
click at [343, 181] on input "Filter bundles" at bounding box center [611, 186] width 631 height 20
paste input "essential"
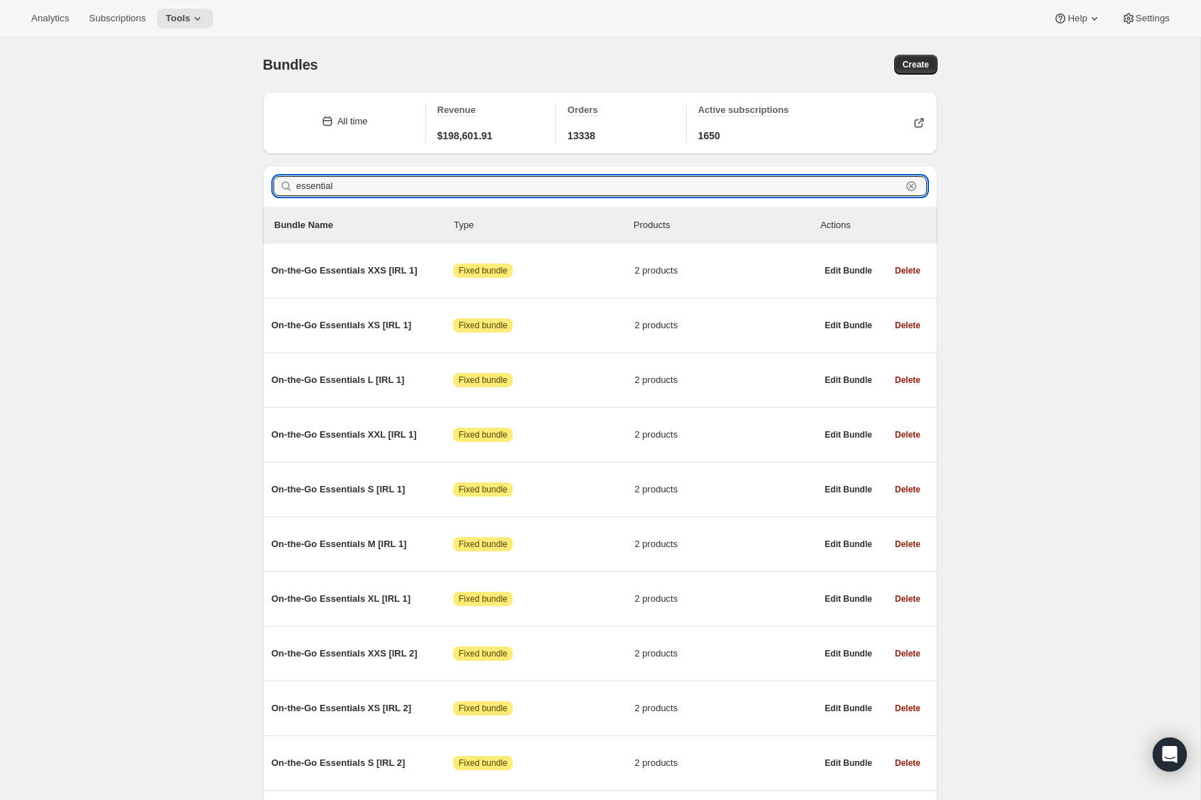
scroll to position [1563, 0]
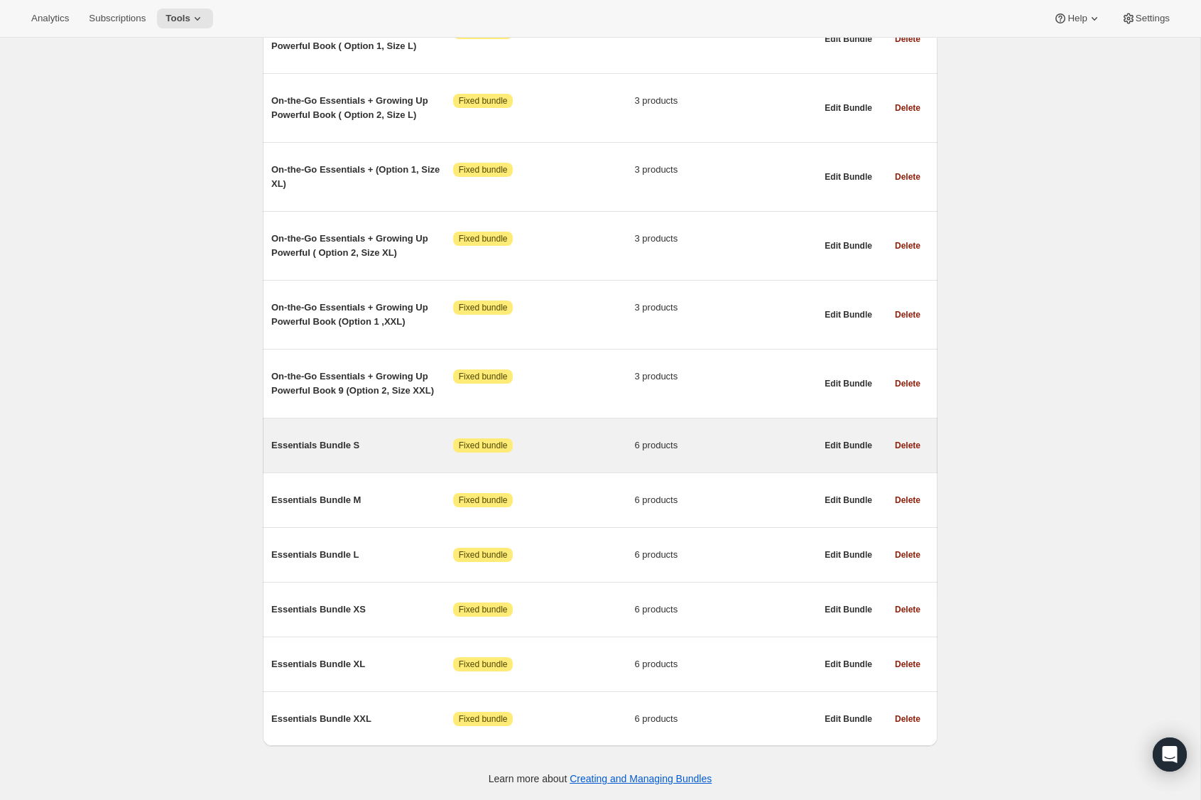
type input "essential"
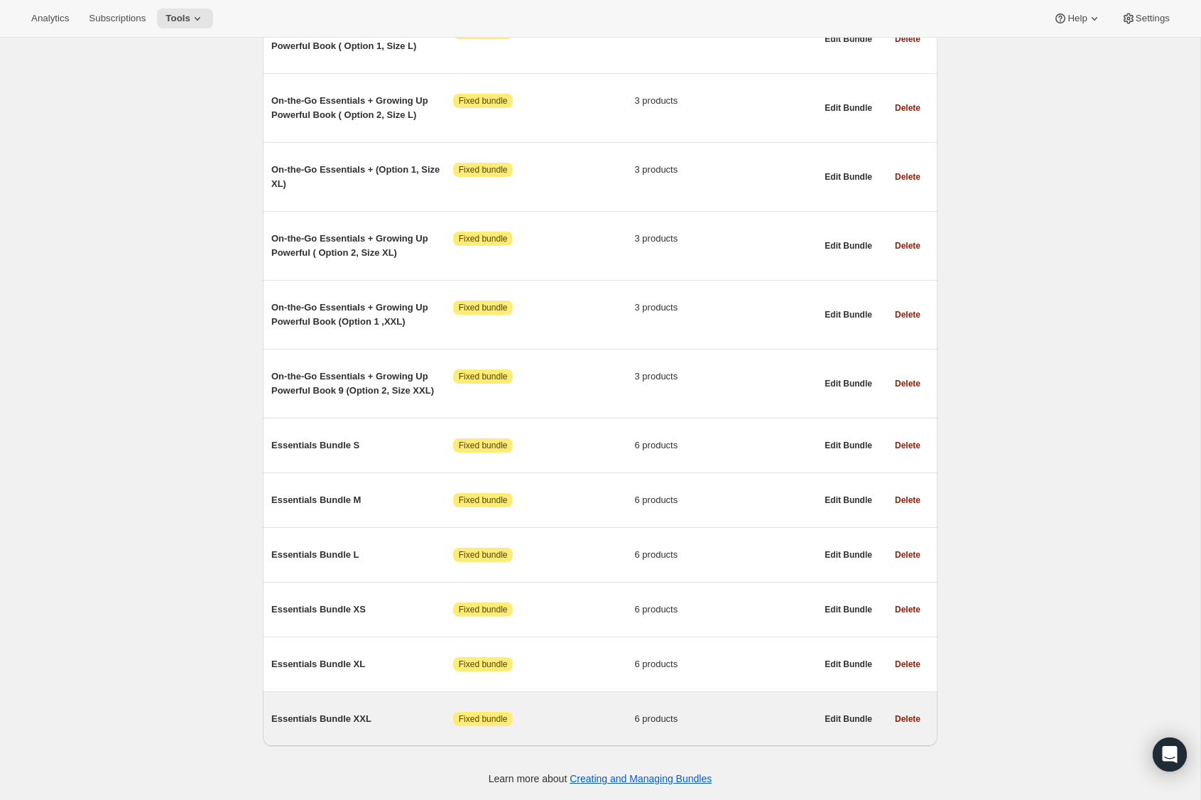
click at [339, 718] on span "Essentials Bundle XXL" at bounding box center [362, 719] width 182 height 14
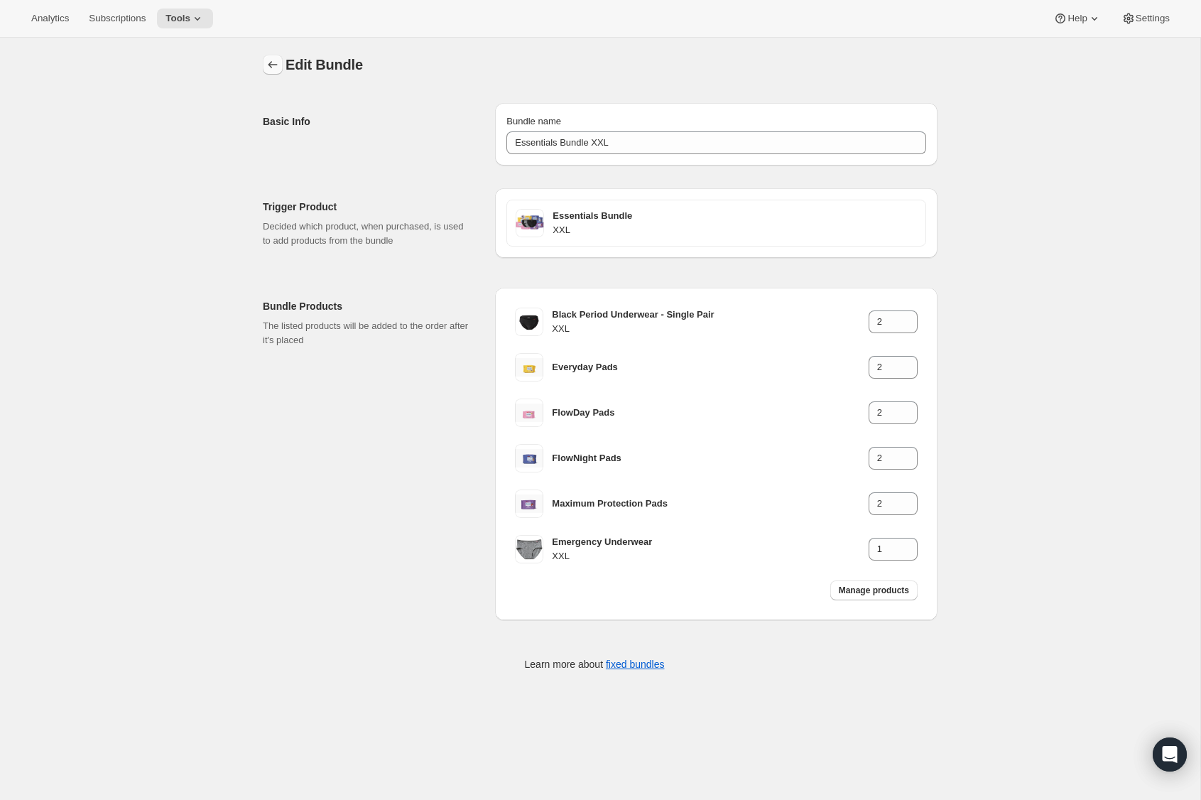
click at [271, 59] on icon "Bundles" at bounding box center [273, 65] width 14 height 14
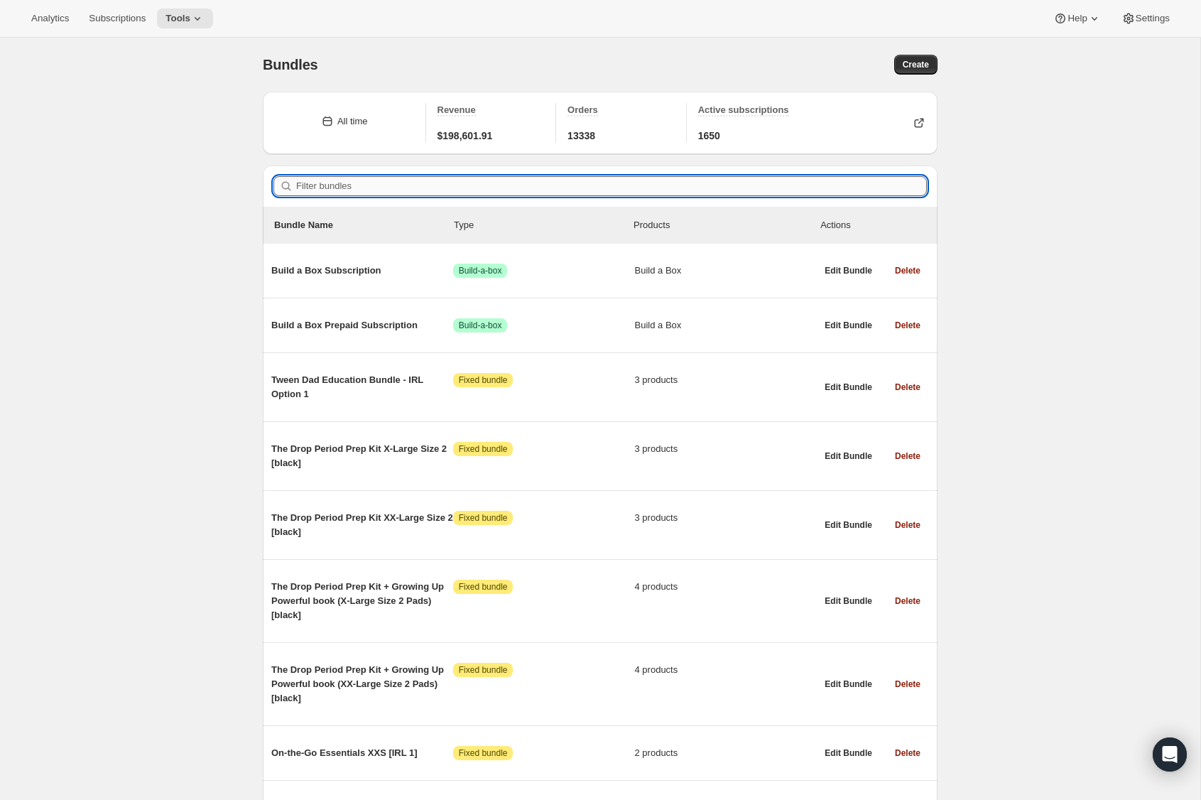
click at [367, 185] on input "Filter bundles" at bounding box center [611, 186] width 631 height 20
paste input "essential"
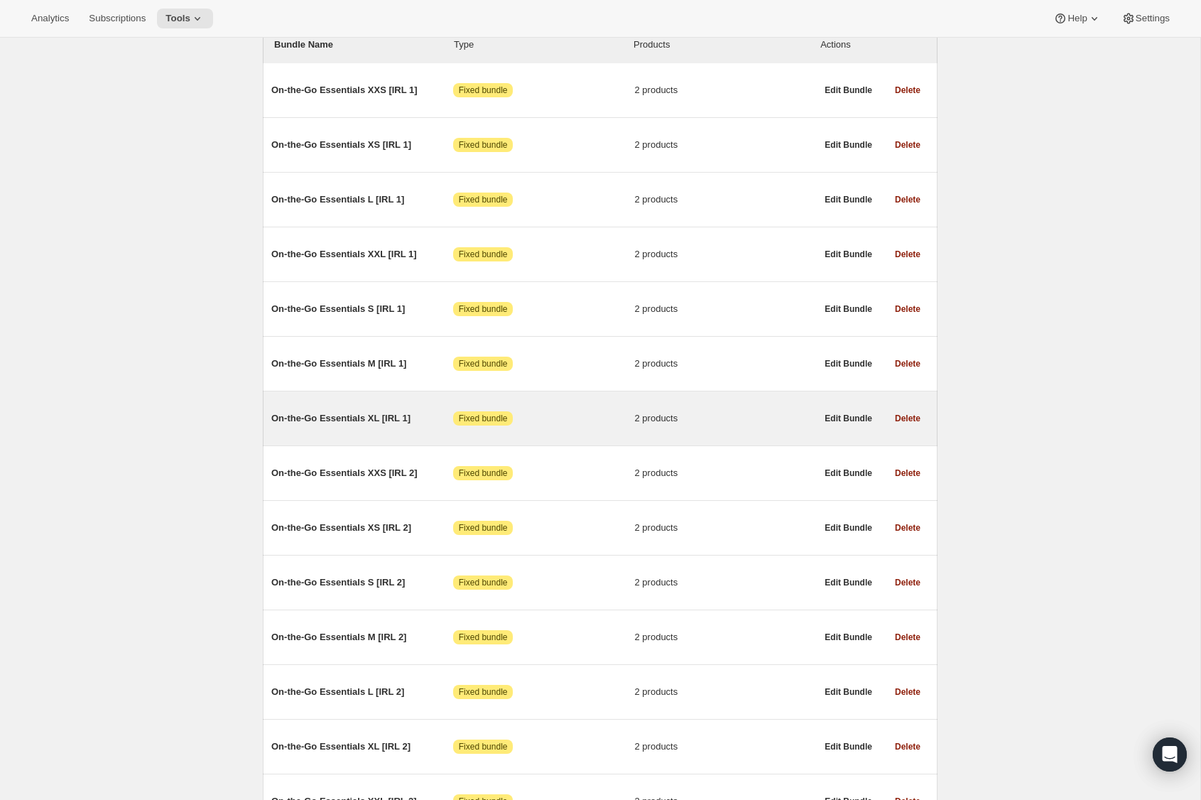
scroll to position [38, 0]
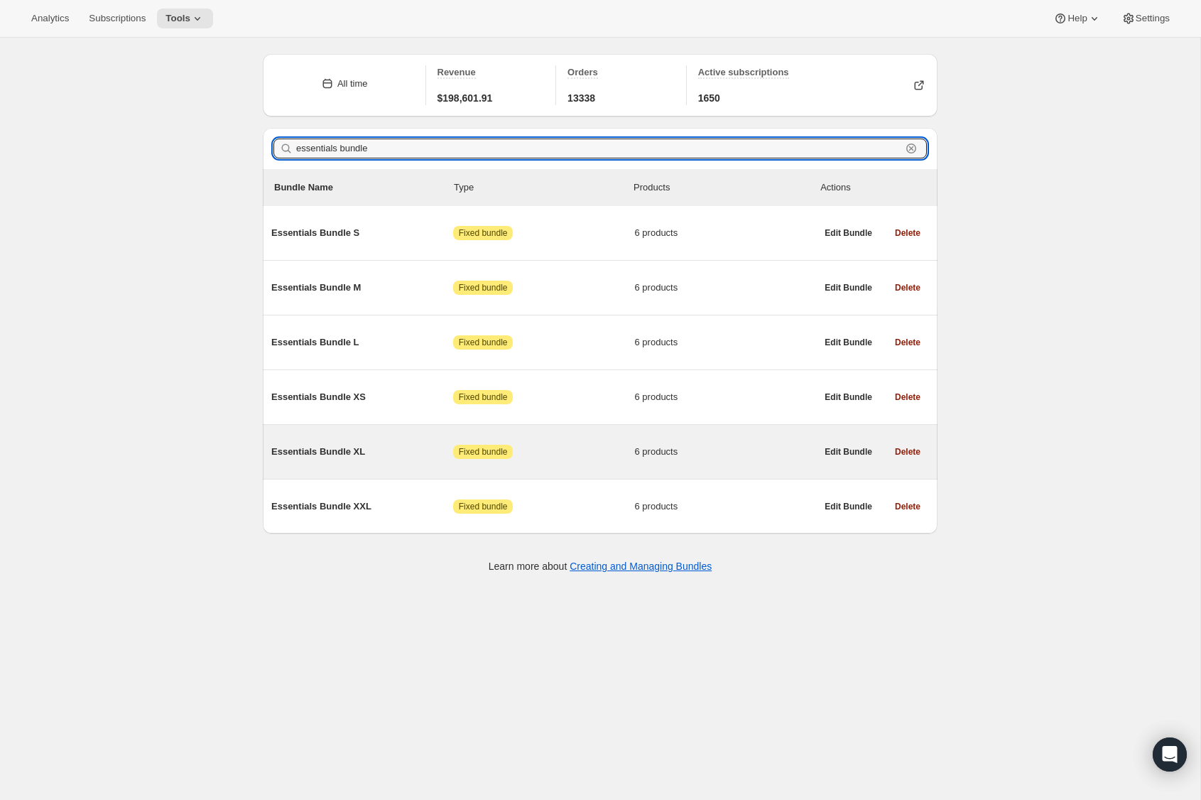
type input "essentials bundle"
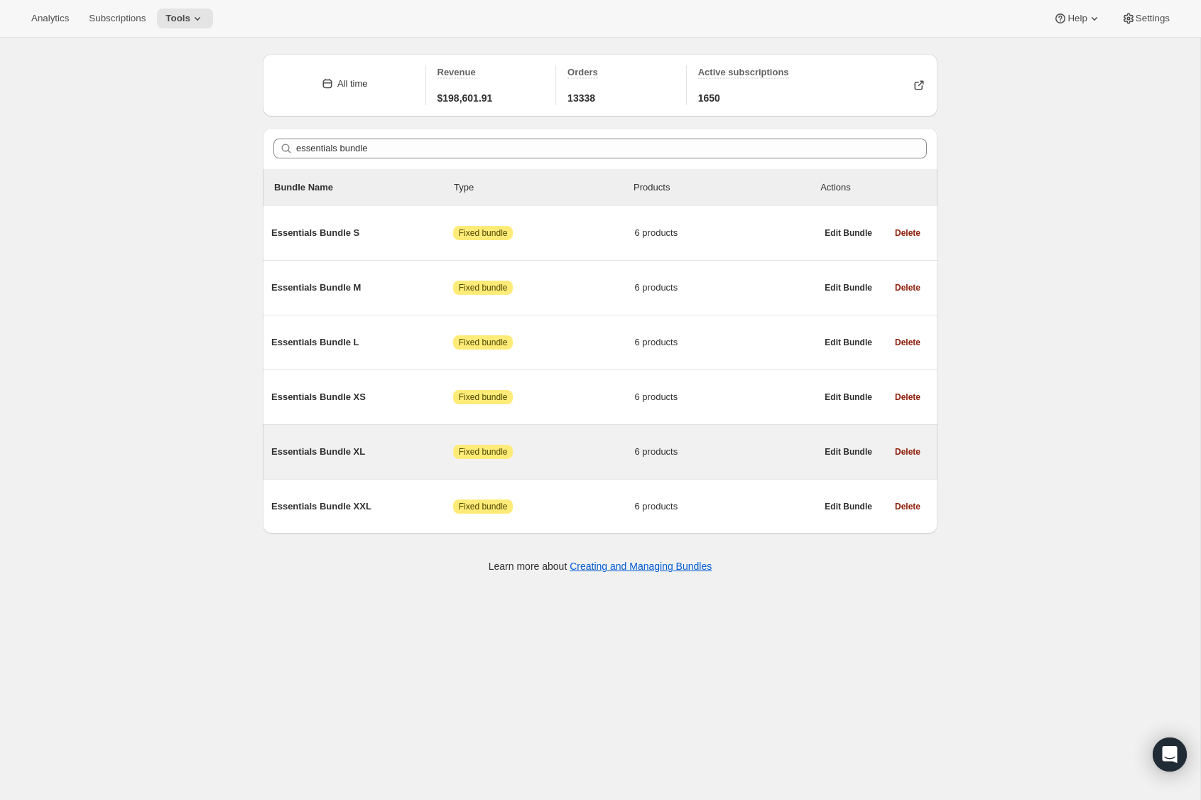
click at [304, 458] on span "Essentials Bundle XL" at bounding box center [362, 452] width 182 height 14
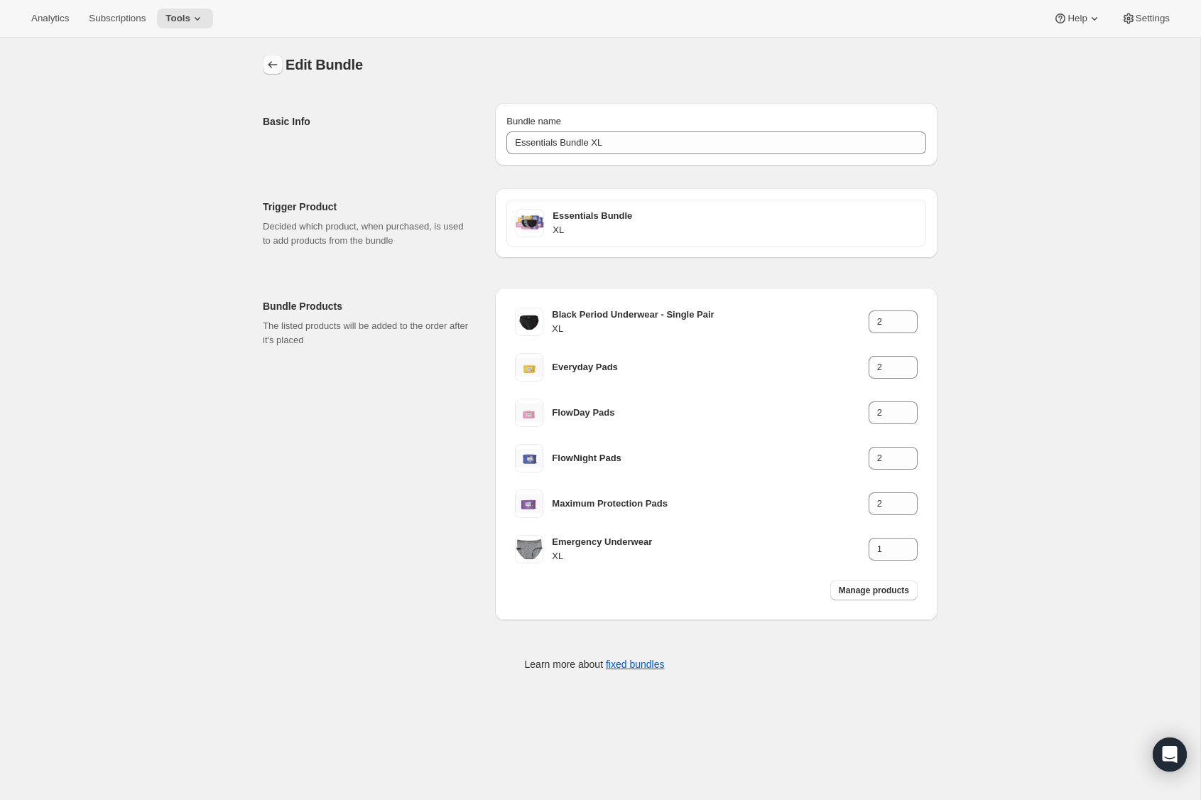
click at [270, 66] on icon "Bundles" at bounding box center [273, 64] width 9 height 7
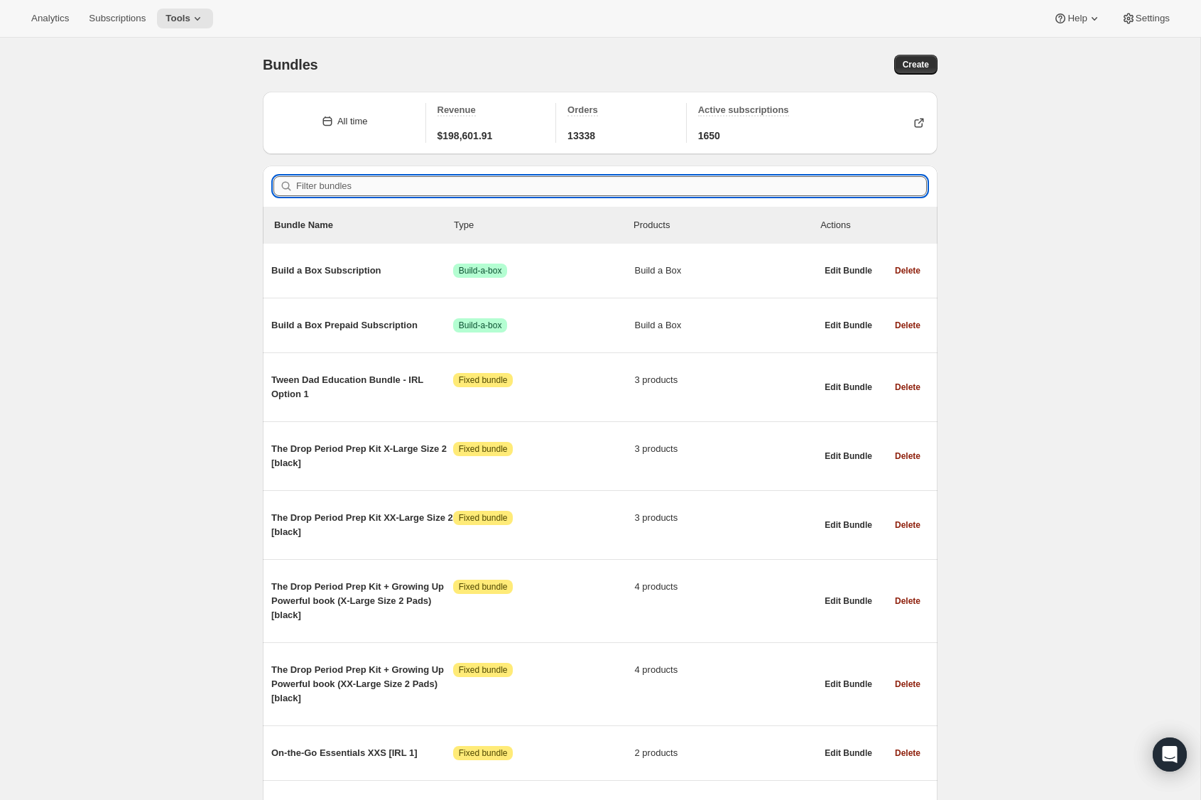
click at [333, 178] on input "Filter bundles" at bounding box center [611, 186] width 631 height 20
paste input "essentials bundle"
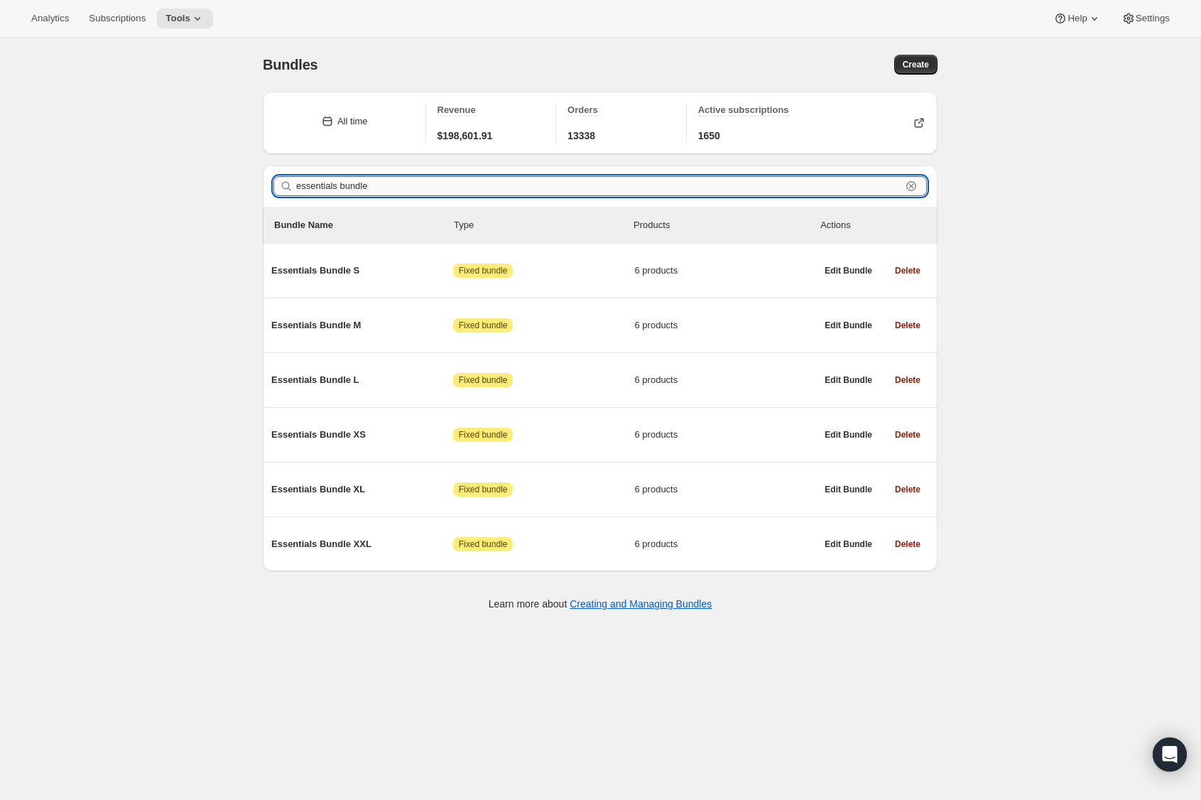
type input "essentials bundle"
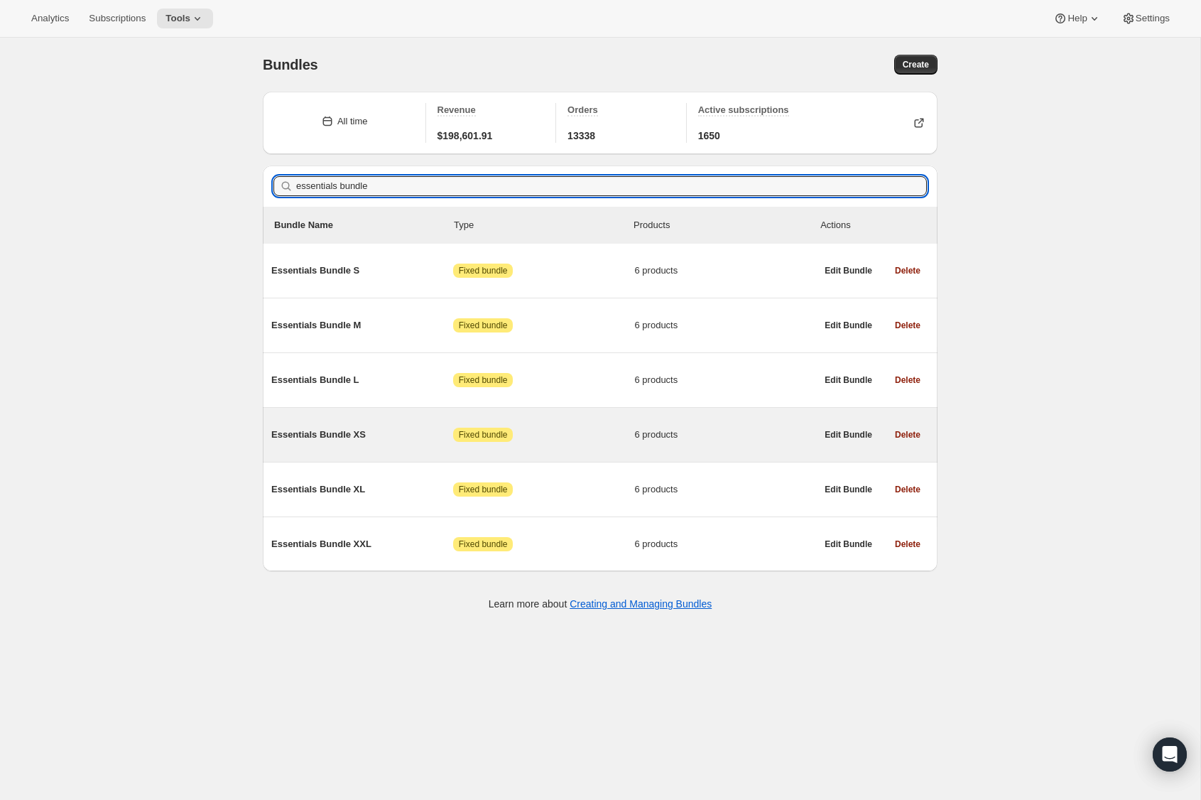
click at [301, 428] on span "Essentials Bundle XS" at bounding box center [362, 435] width 182 height 14
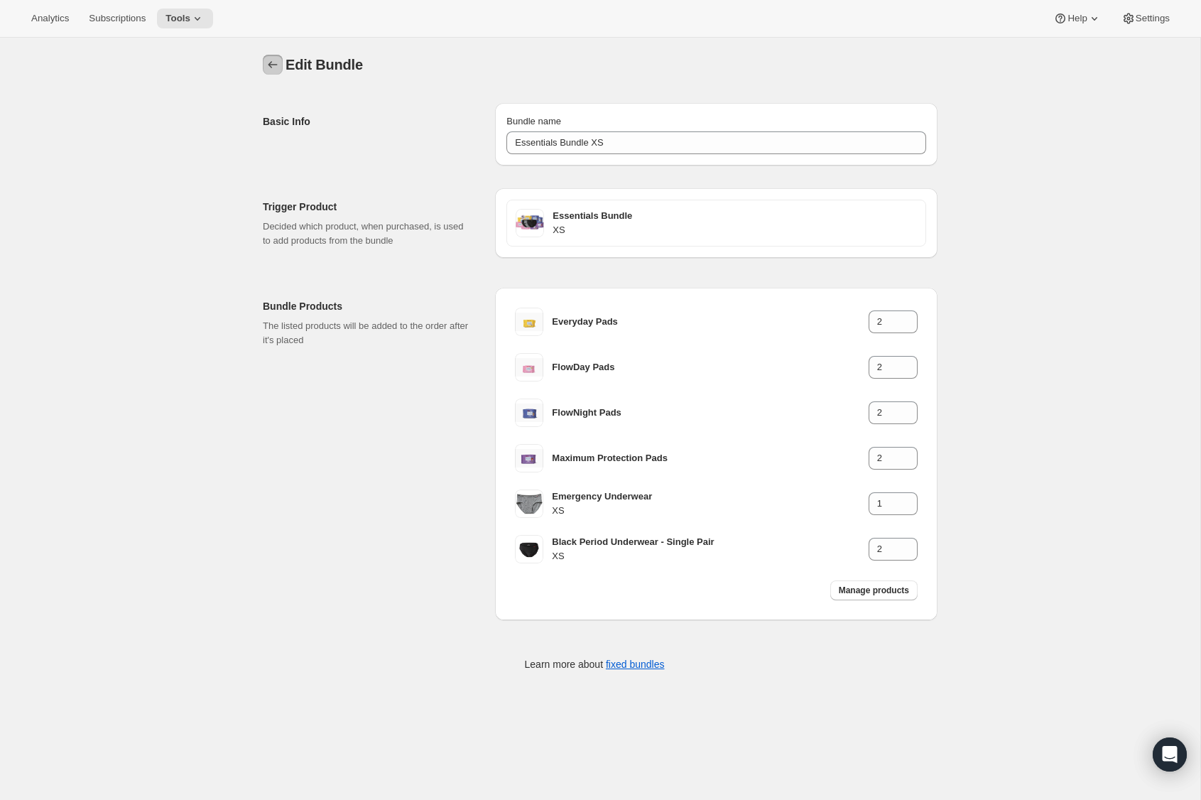
click at [269, 60] on icon "Bundles" at bounding box center [273, 65] width 14 height 14
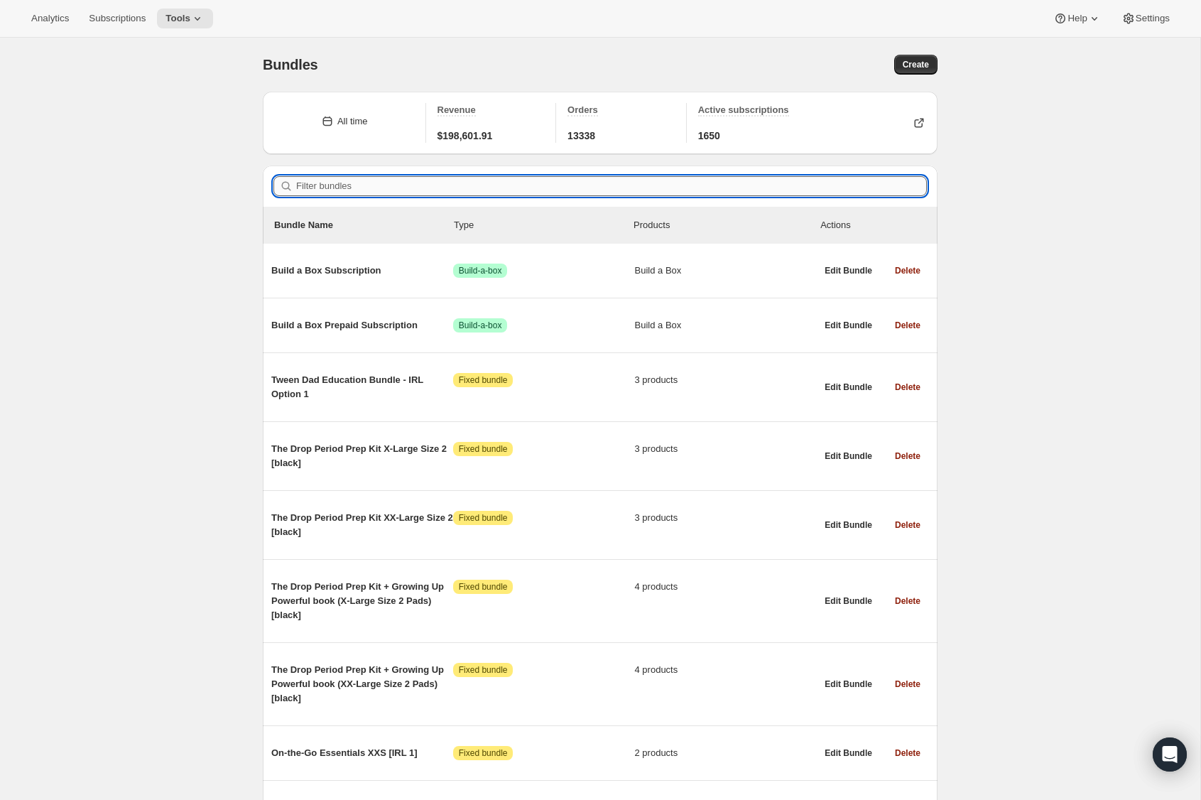
click at [320, 188] on input "Filter bundles" at bounding box center [611, 186] width 631 height 20
paste input "essentials bundle"
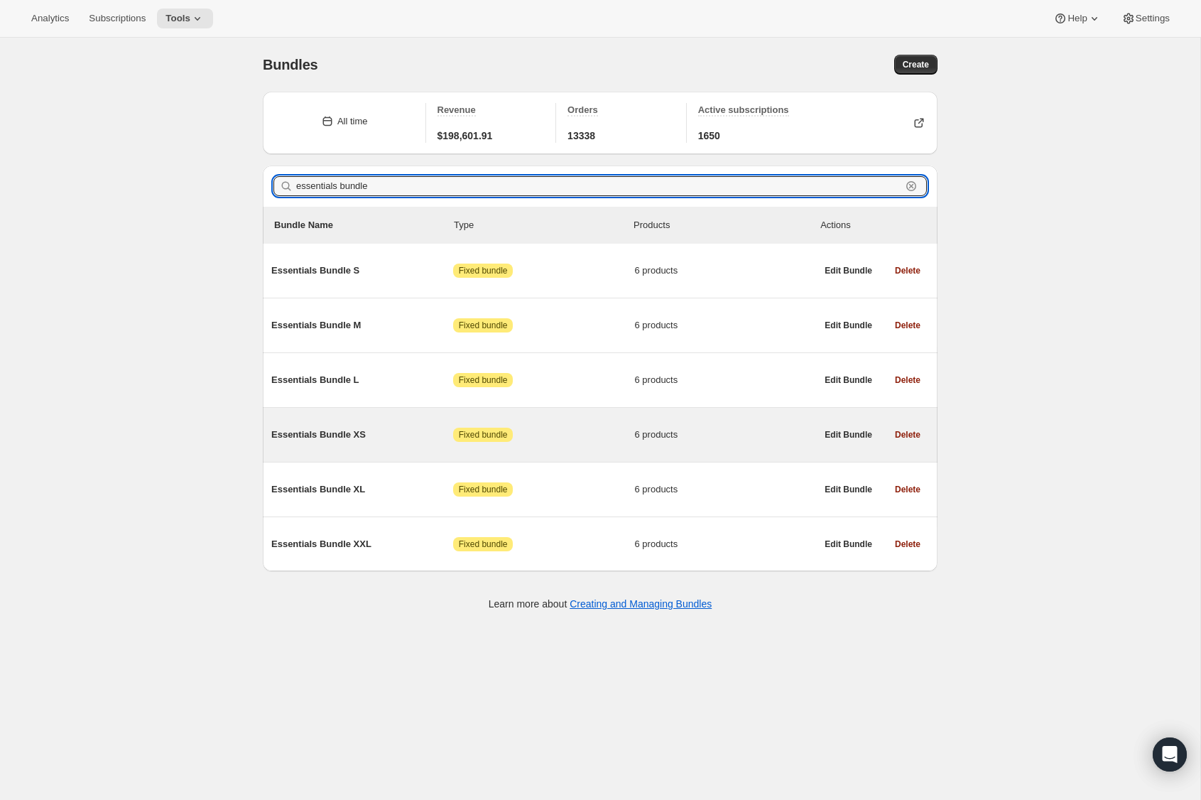
type input "essentials bundle"
click at [334, 442] on span "Essentials Bundle XS" at bounding box center [362, 435] width 182 height 14
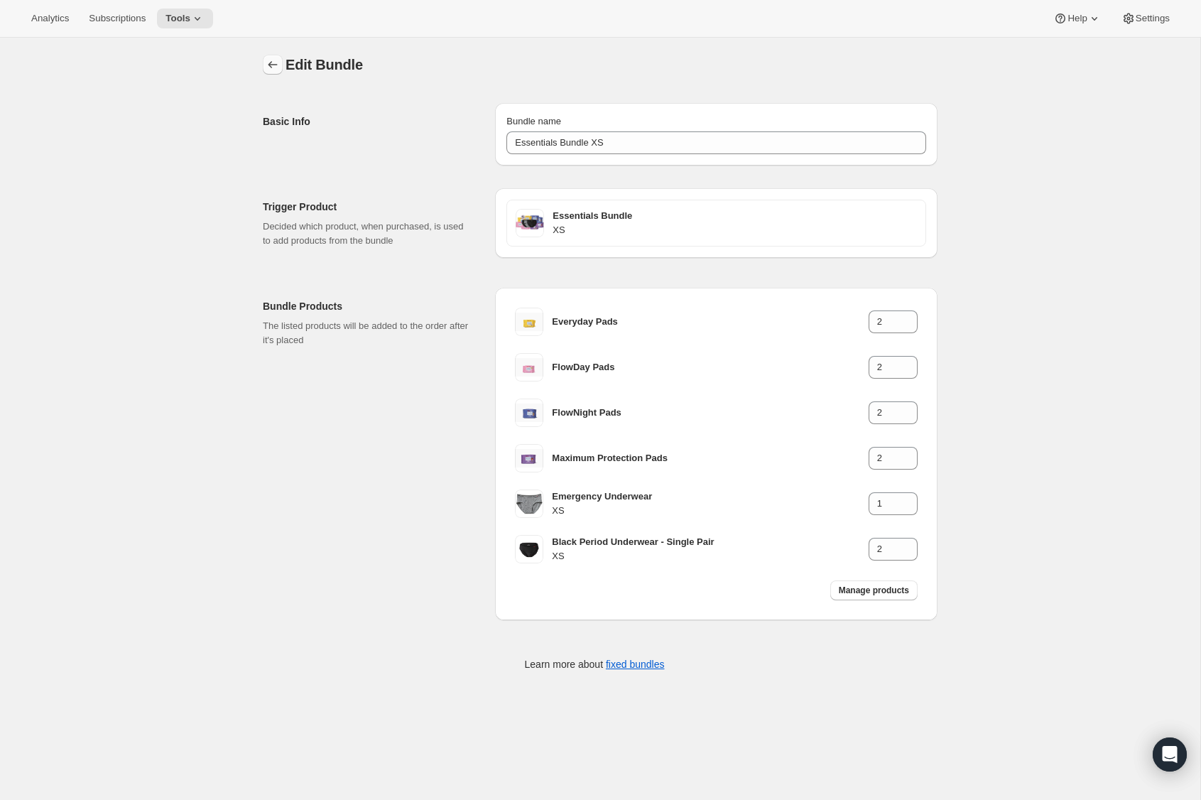
click at [276, 61] on icon "Bundles" at bounding box center [273, 65] width 14 height 14
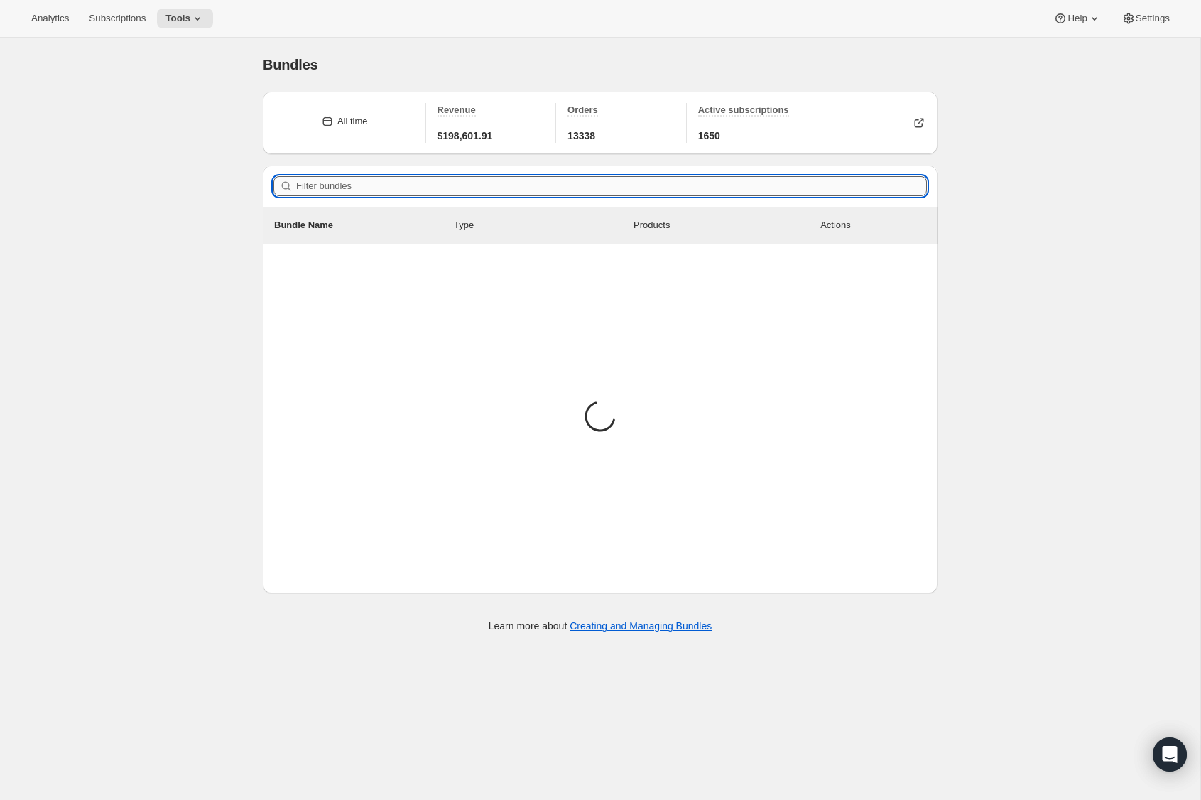
click at [323, 186] on input "Filter bundles" at bounding box center [611, 186] width 631 height 20
paste input "essentials bundle"
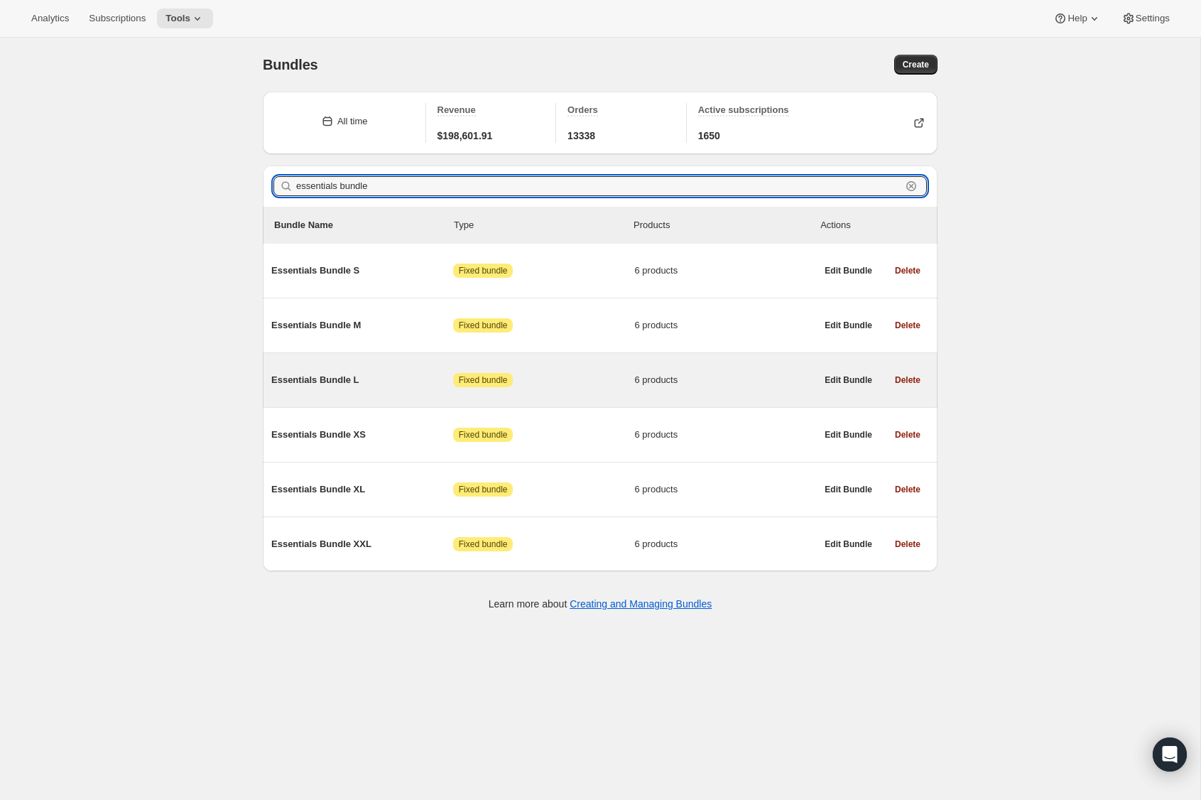
type input "essentials bundle"
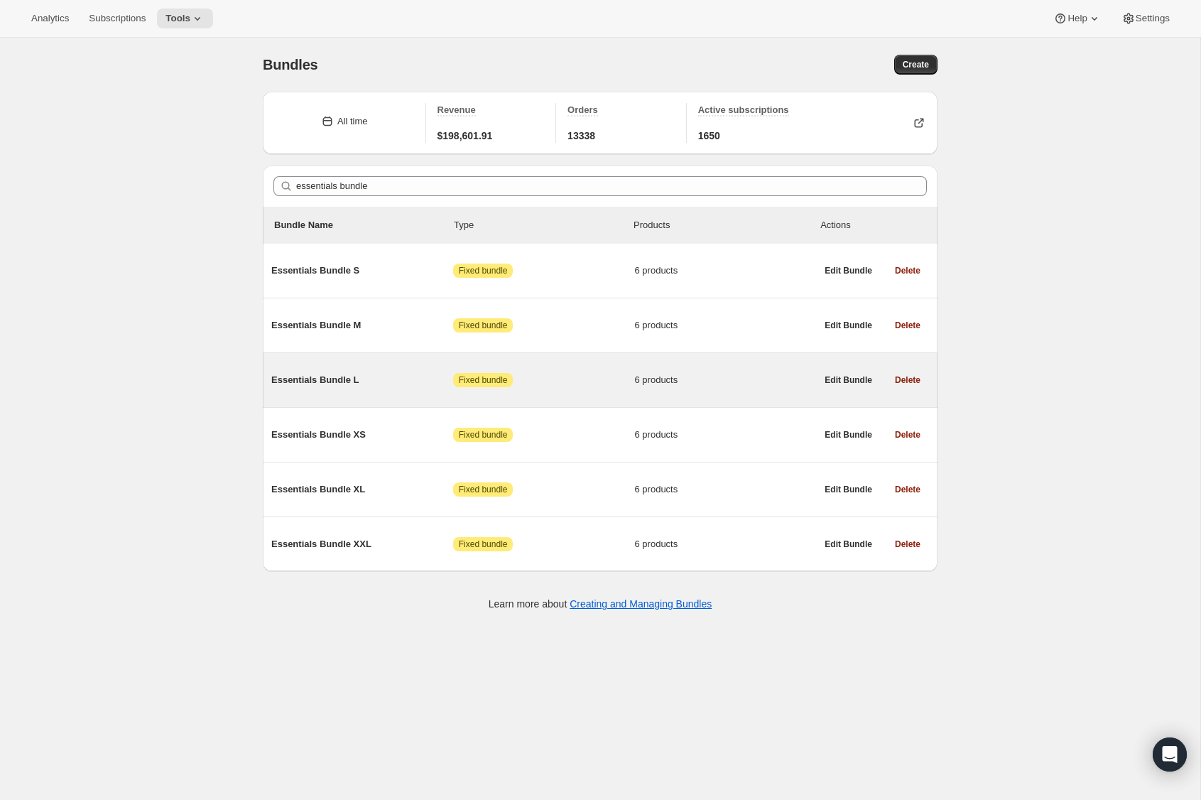
click at [340, 381] on span "Essentials Bundle L" at bounding box center [362, 380] width 182 height 14
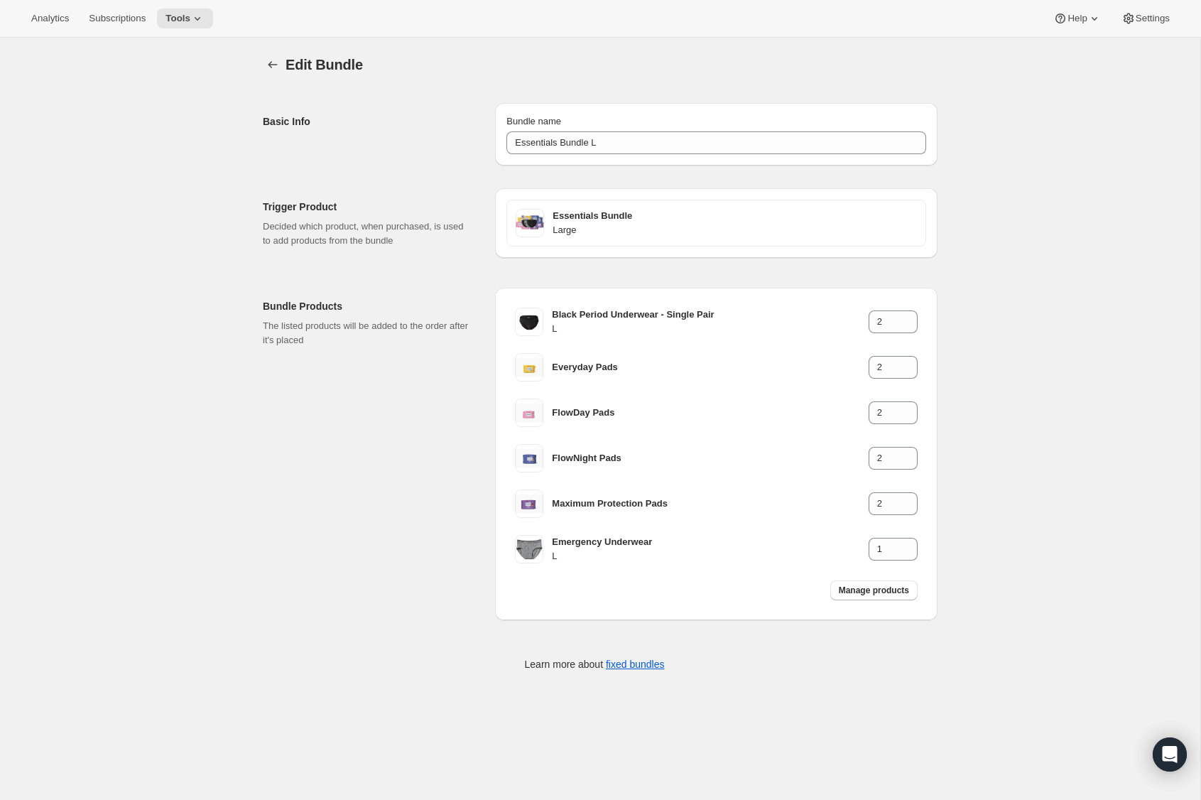
click at [283, 56] on div at bounding box center [274, 65] width 23 height 20
click at [275, 60] on icon "Bundles" at bounding box center [273, 65] width 14 height 14
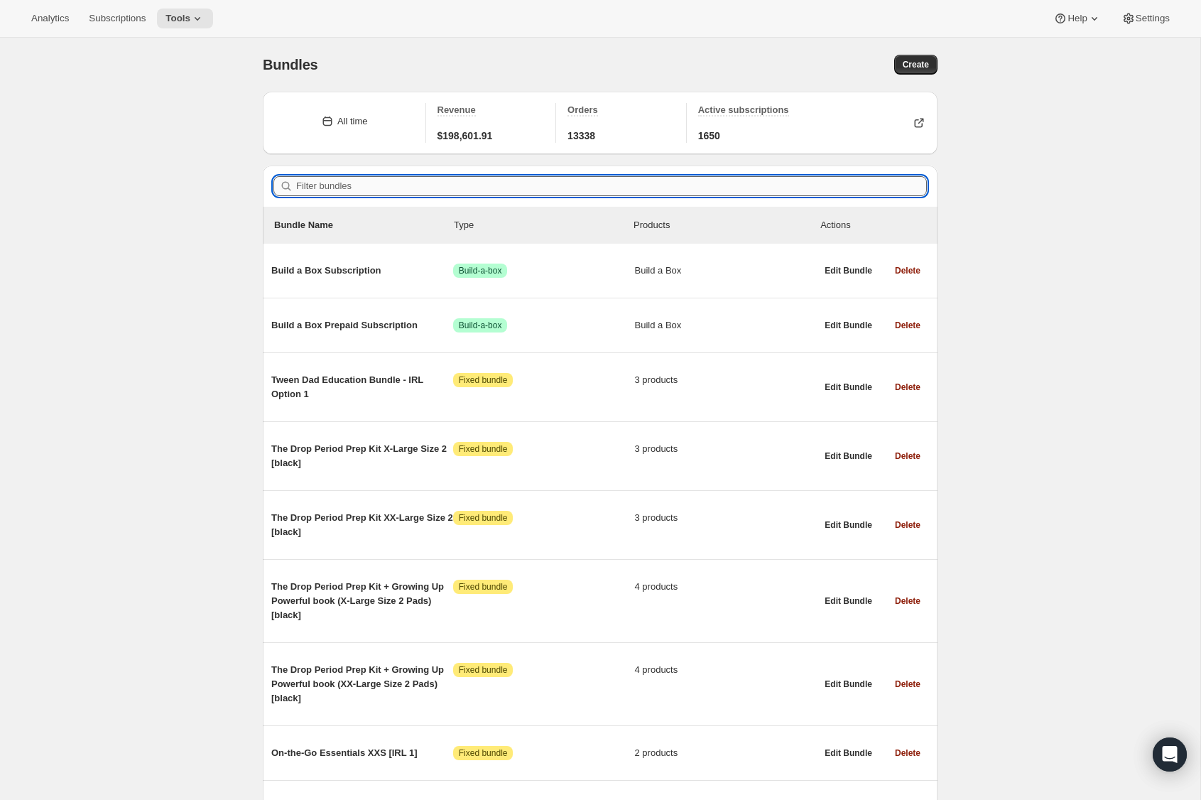
click at [351, 188] on input "Filter bundles" at bounding box center [611, 186] width 631 height 20
paste input "essentials bundle"
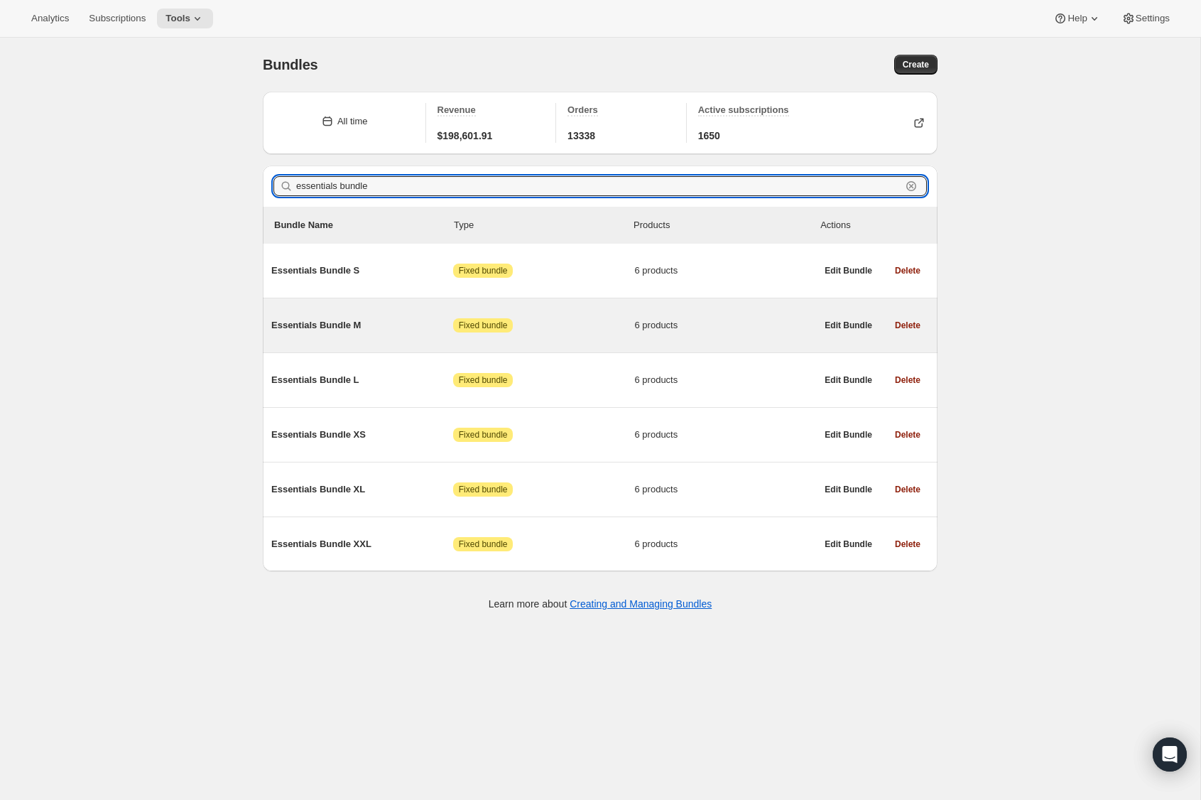
type input "essentials bundle"
click at [322, 323] on span "Essentials Bundle M" at bounding box center [362, 325] width 182 height 14
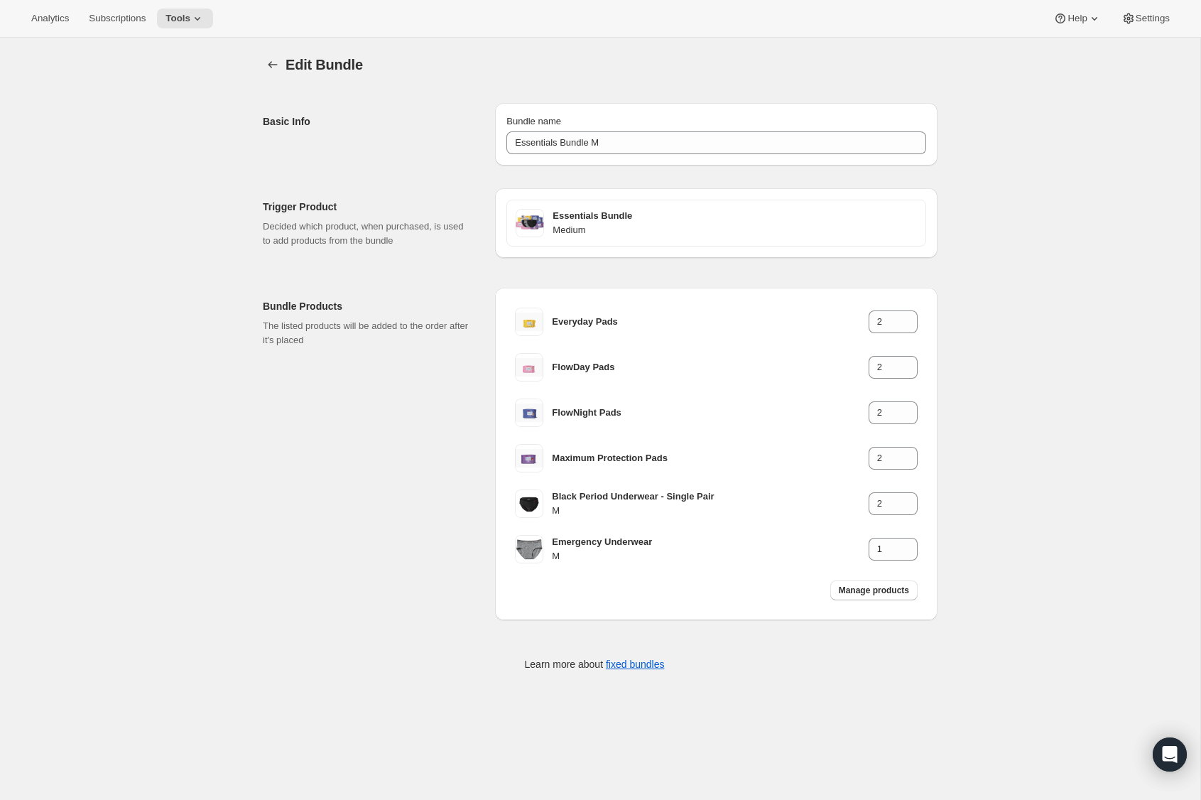
scroll to position [15, 0]
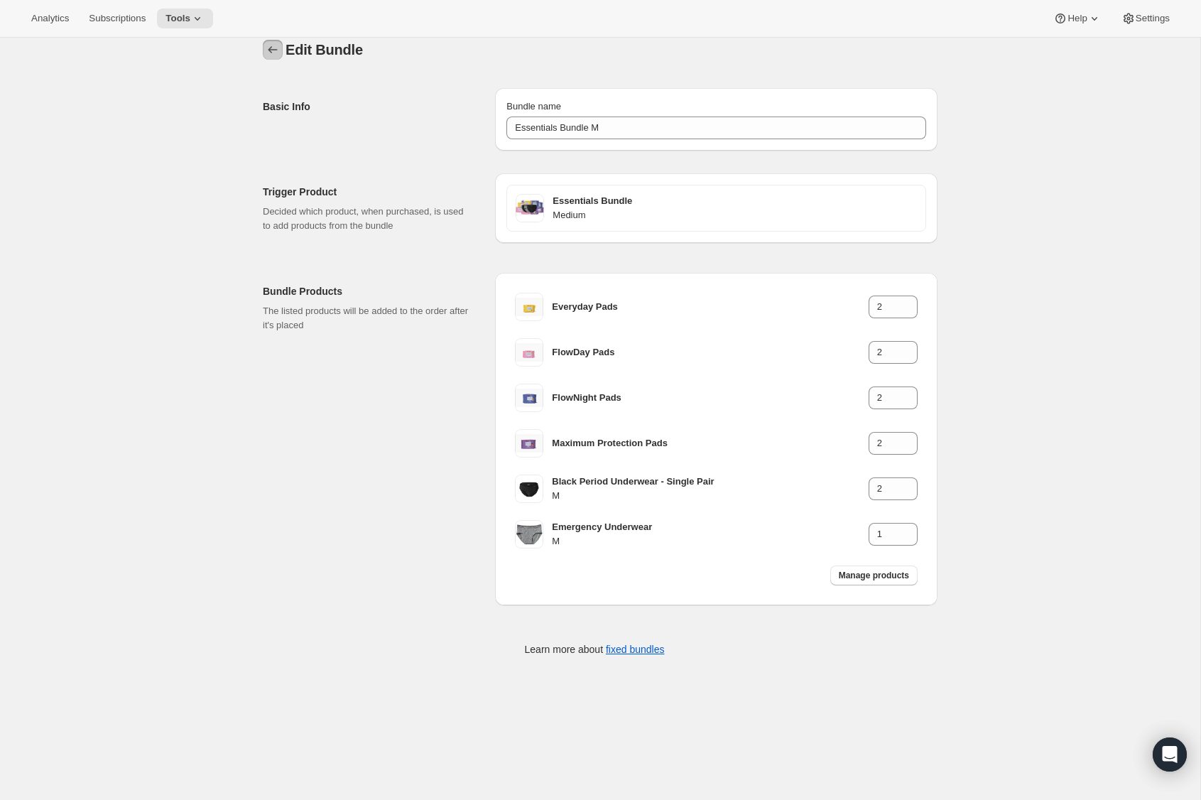
click at [269, 49] on icon "Bundles" at bounding box center [273, 49] width 9 height 7
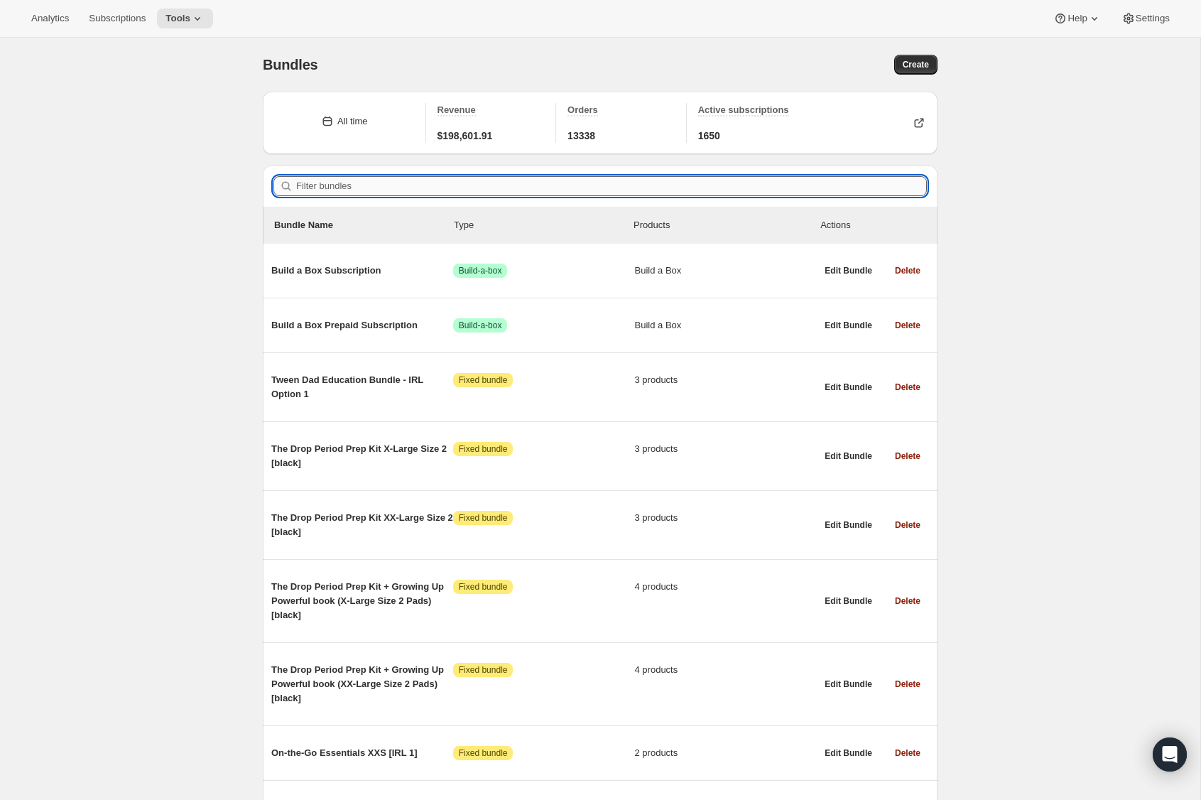
click at [341, 180] on input "Filter bundles" at bounding box center [611, 186] width 631 height 20
paste input "essentials bundle"
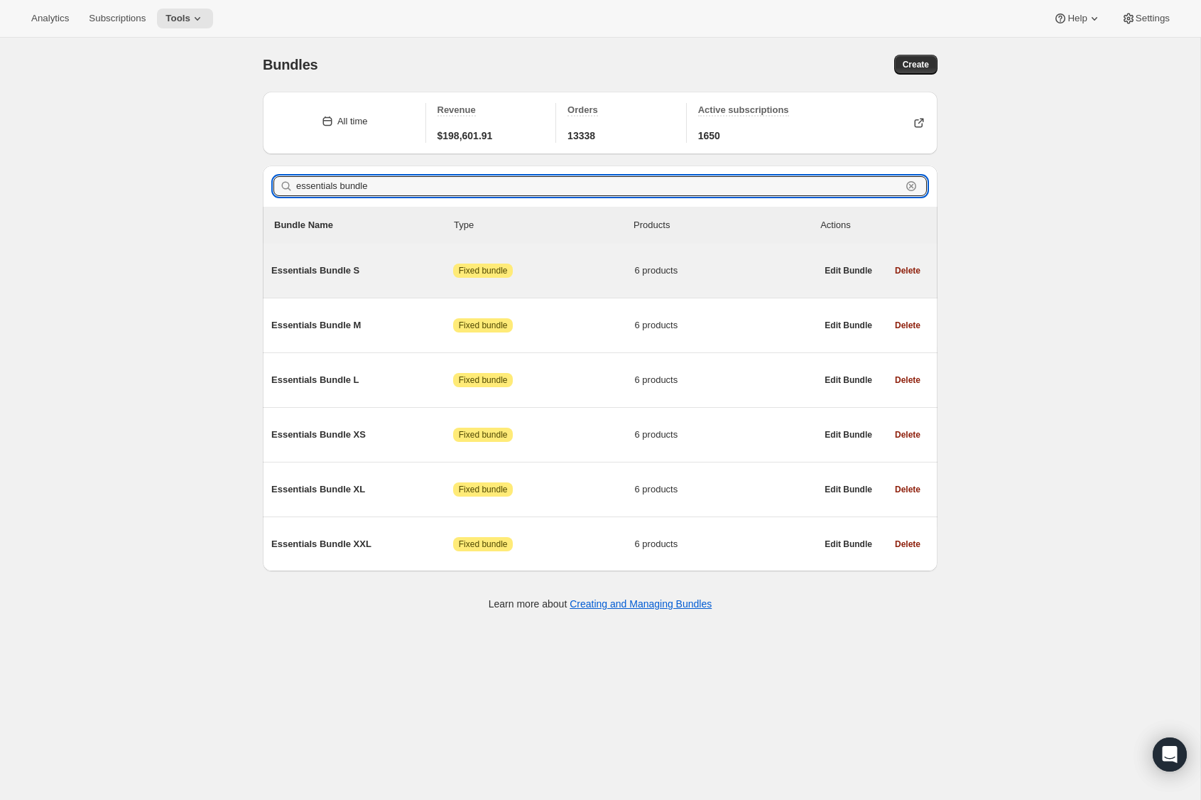
type input "essentials bundle"
click at [337, 271] on span "Essentials Bundle S" at bounding box center [362, 271] width 182 height 14
